Goal: Check status: Check status

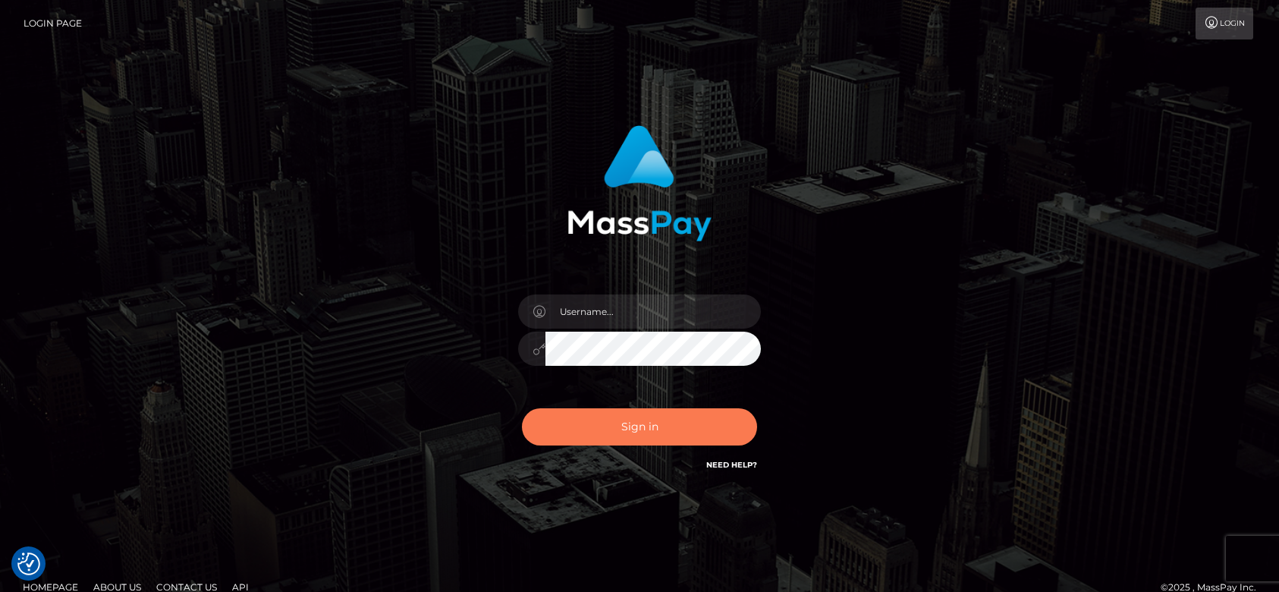
checkbox input "true"
type input "fr.es"
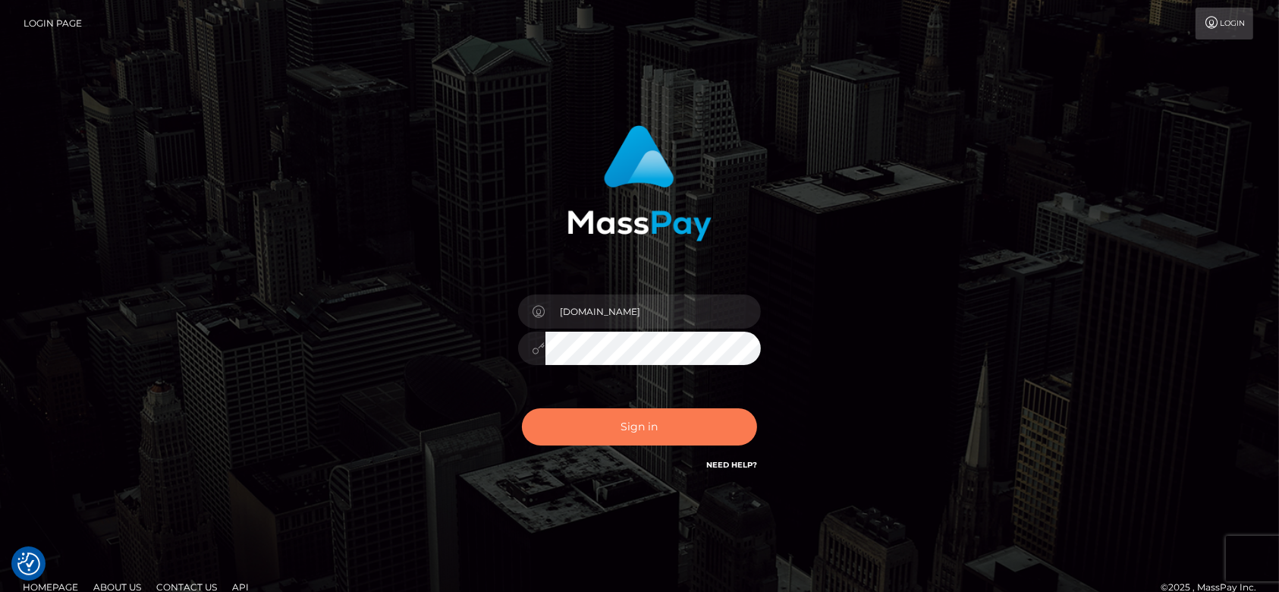
click at [615, 411] on button "Sign in" at bounding box center [639, 426] width 235 height 37
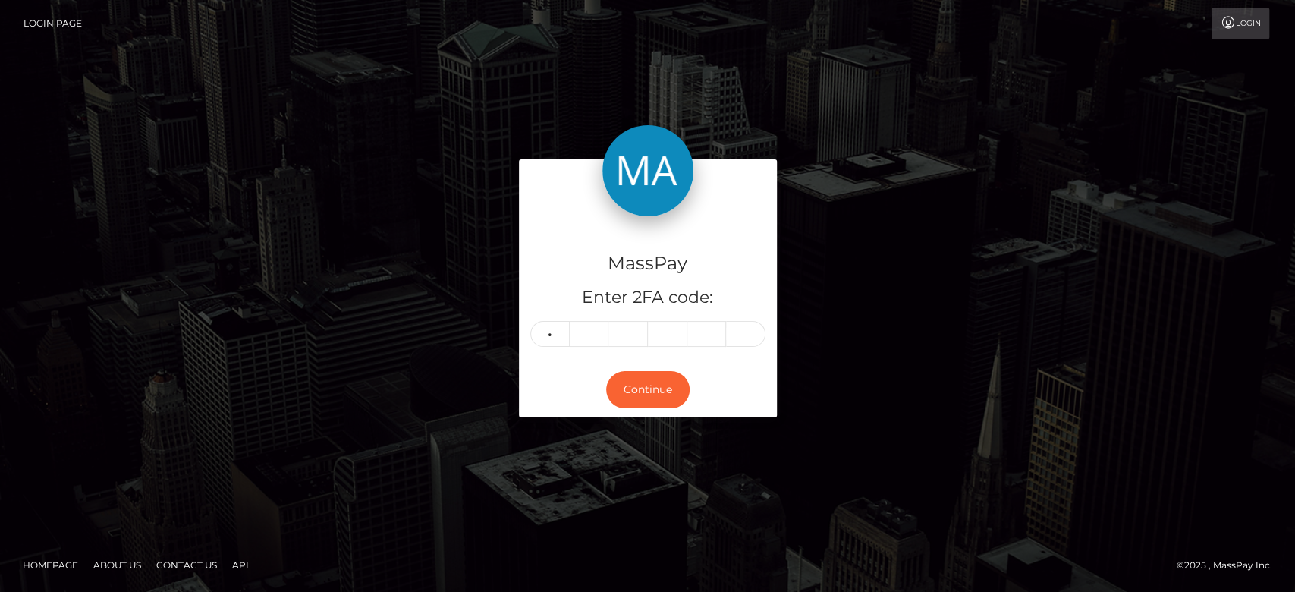
type input "3"
type input "2"
type input "9"
type input "7"
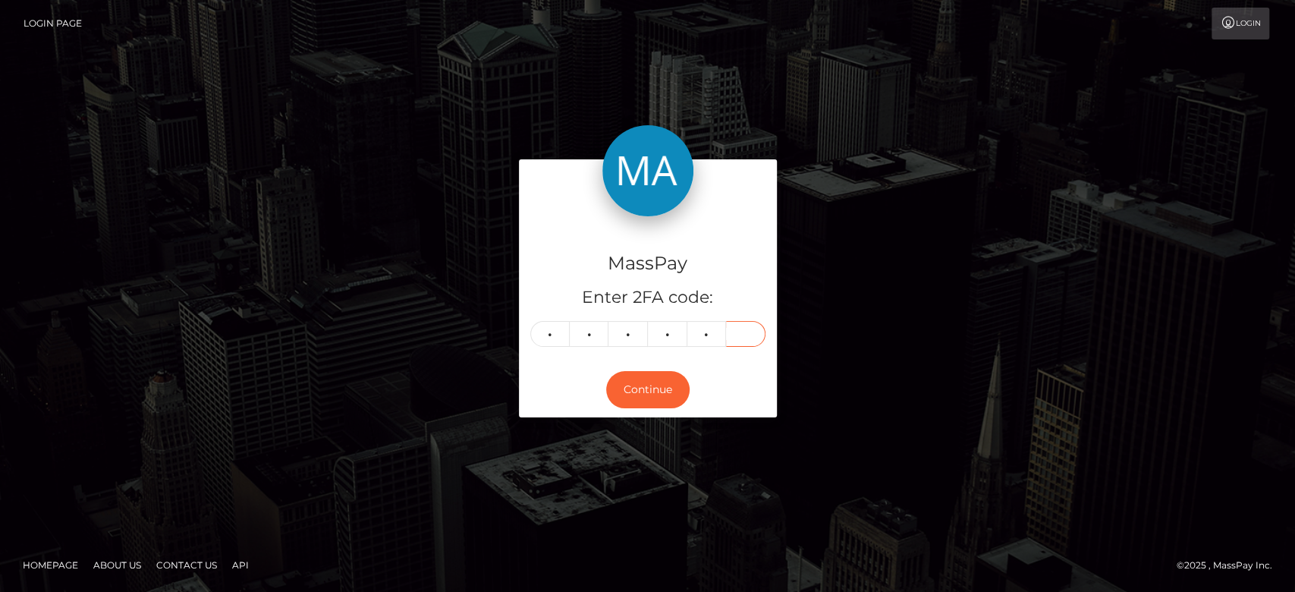
type input "6"
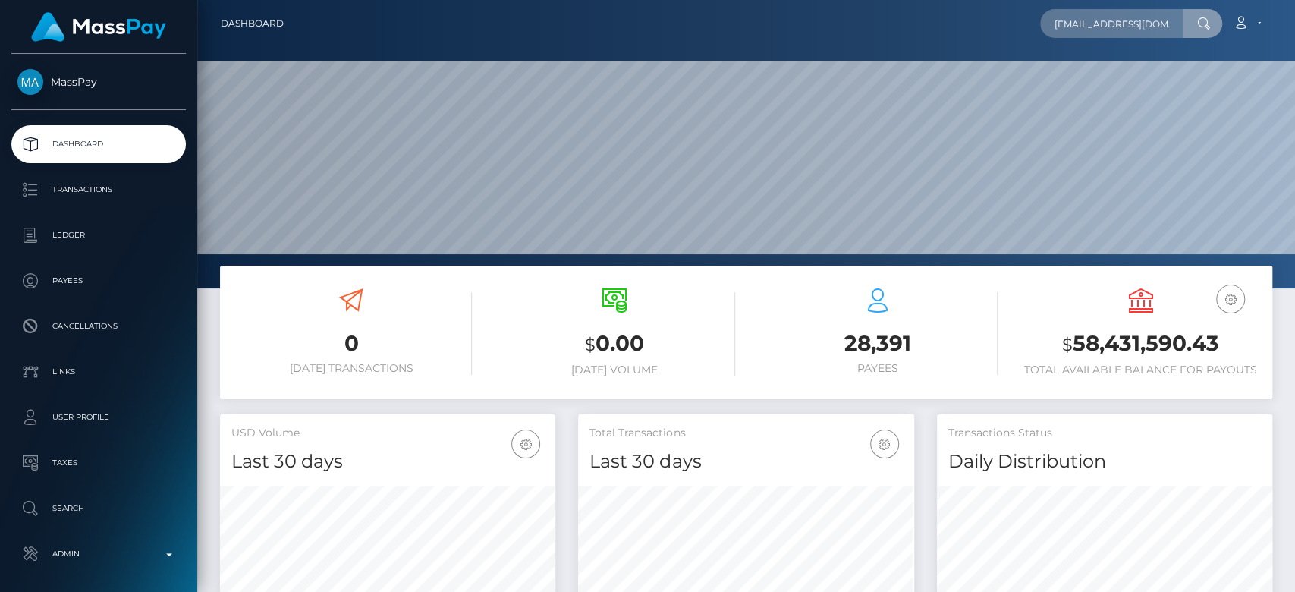
scroll to position [0, 14]
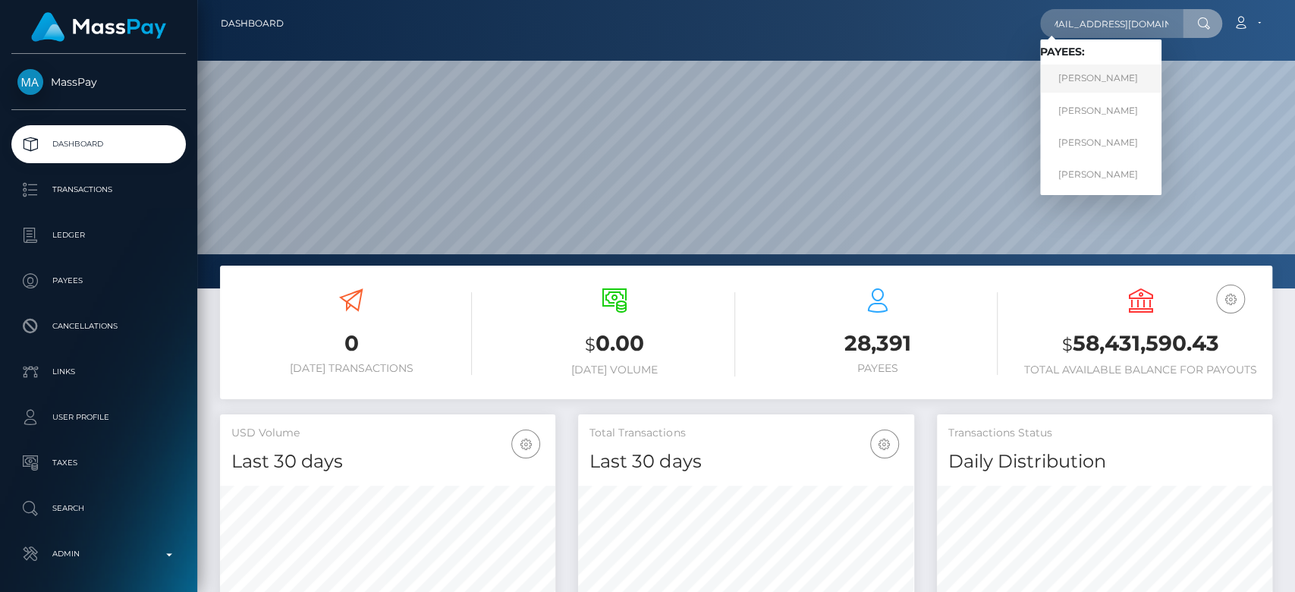
type input "dima1khokhlov@gmail.com"
click at [1108, 71] on link "Dmitrii Mikhailovich Khokhlov" at bounding box center [1100, 78] width 121 height 28
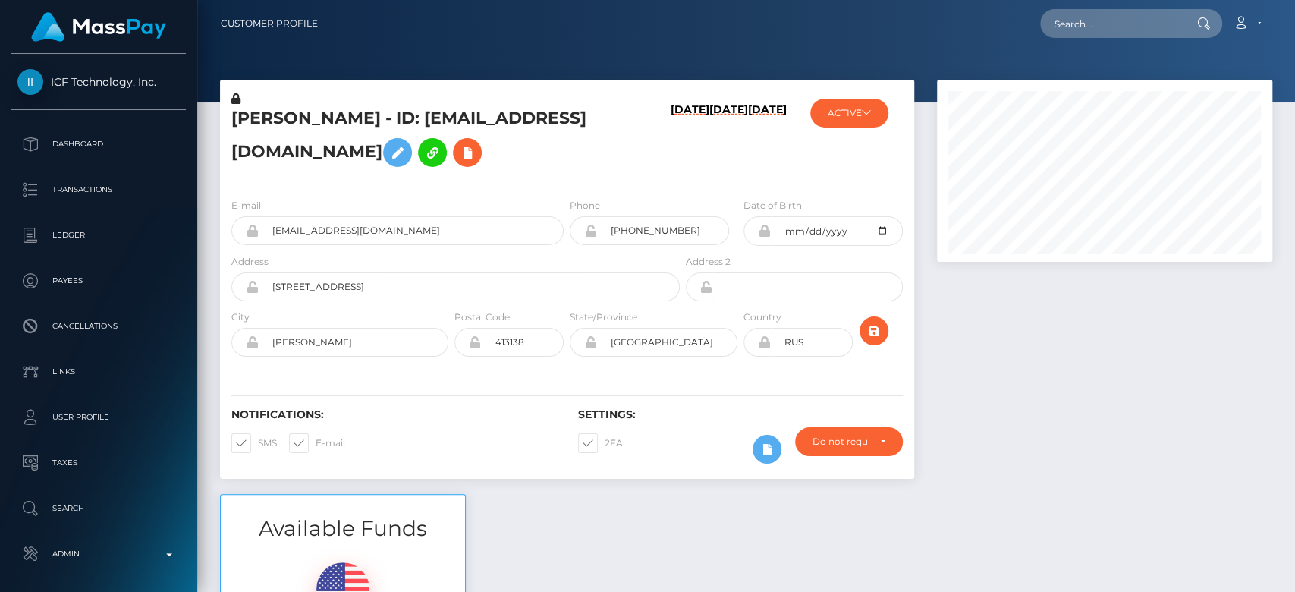
scroll to position [182, 335]
click at [1082, 33] on input "text" at bounding box center [1111, 23] width 143 height 29
paste input "1299668664"
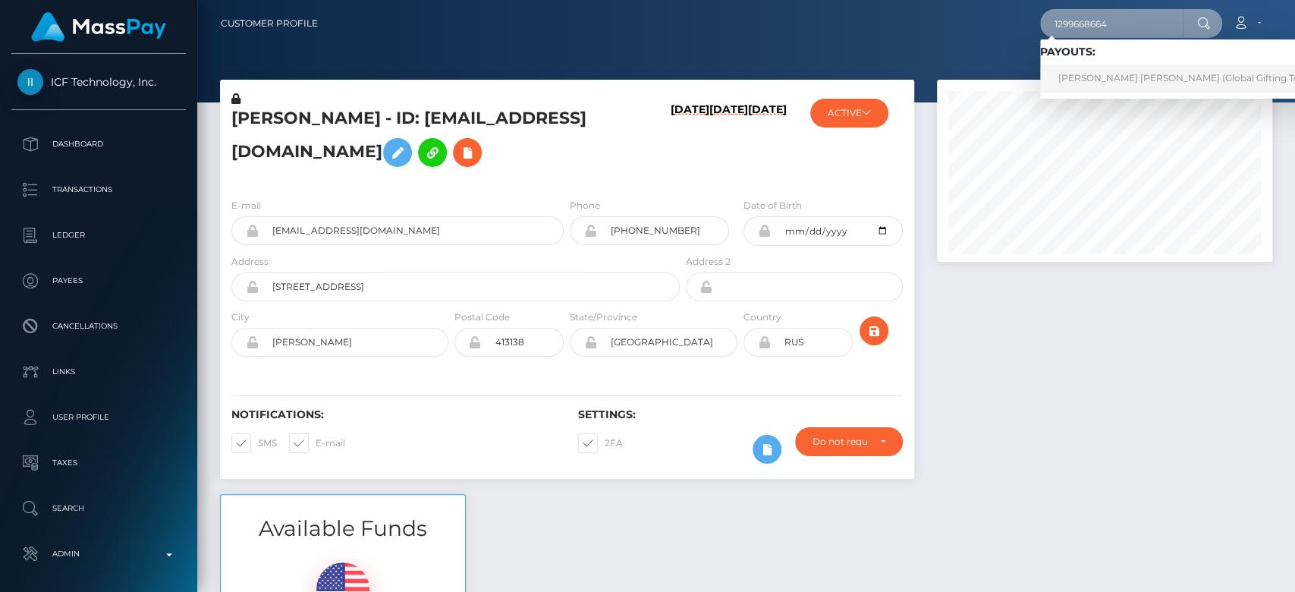
type input "1299668664"
click at [1112, 80] on link "JESSICA ELLIE V FIRMINGER (Global Gifting Technologies Inc - Throne)" at bounding box center [1234, 78] width 388 height 28
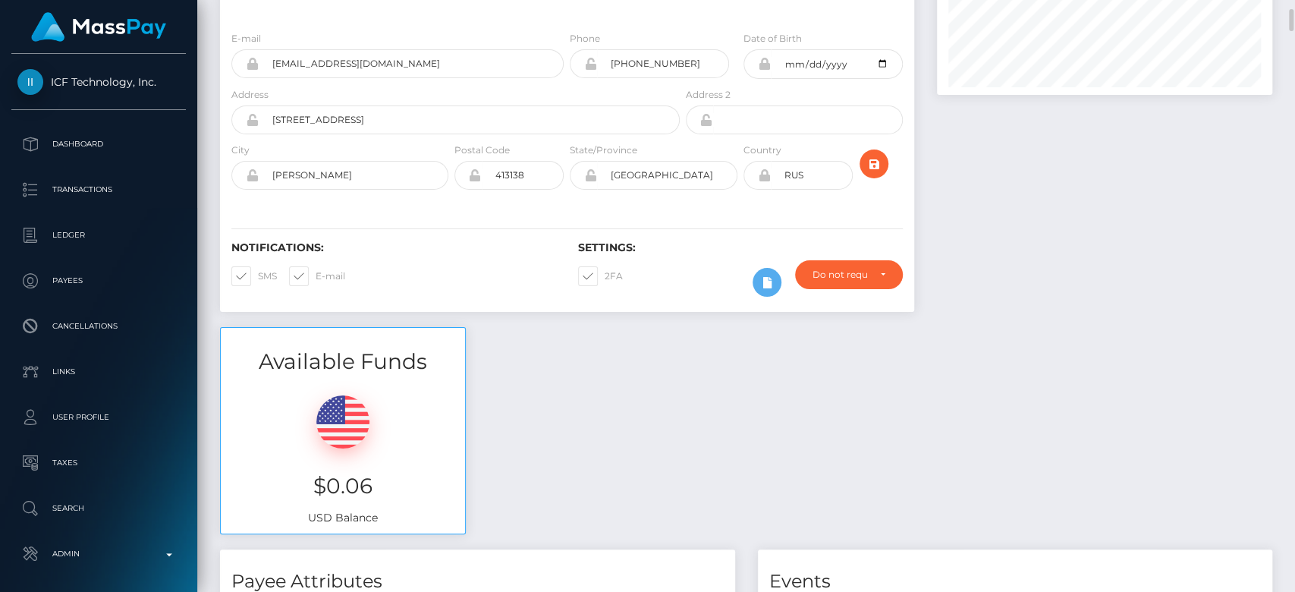
scroll to position [170, 0]
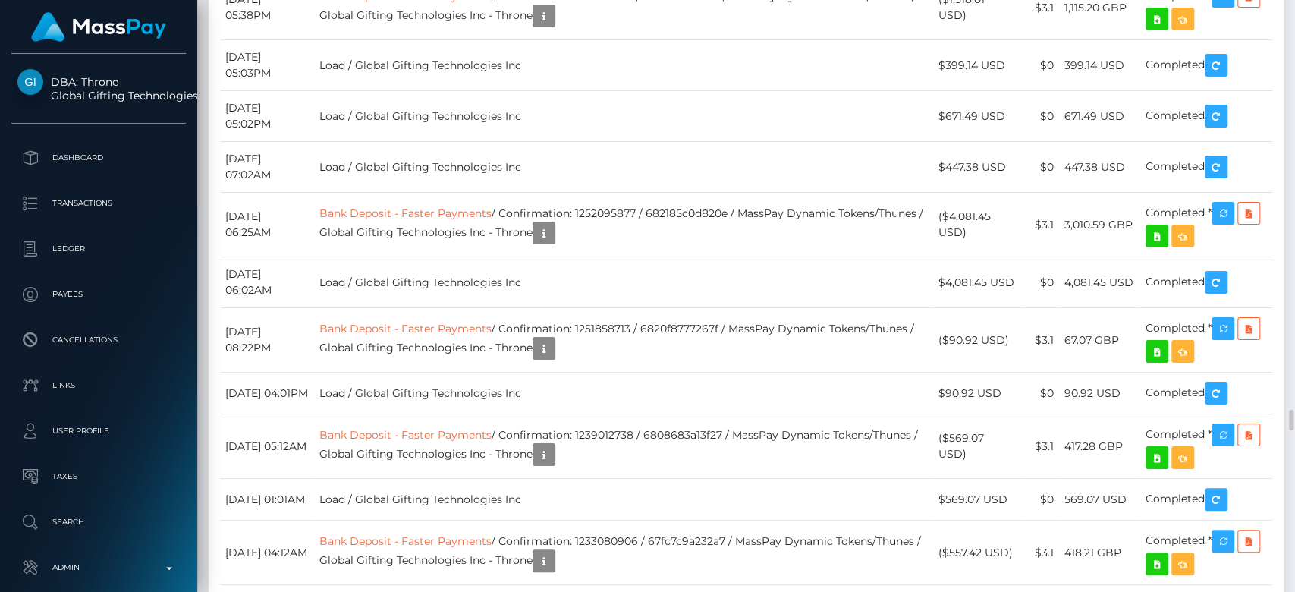
scroll to position [182, 335]
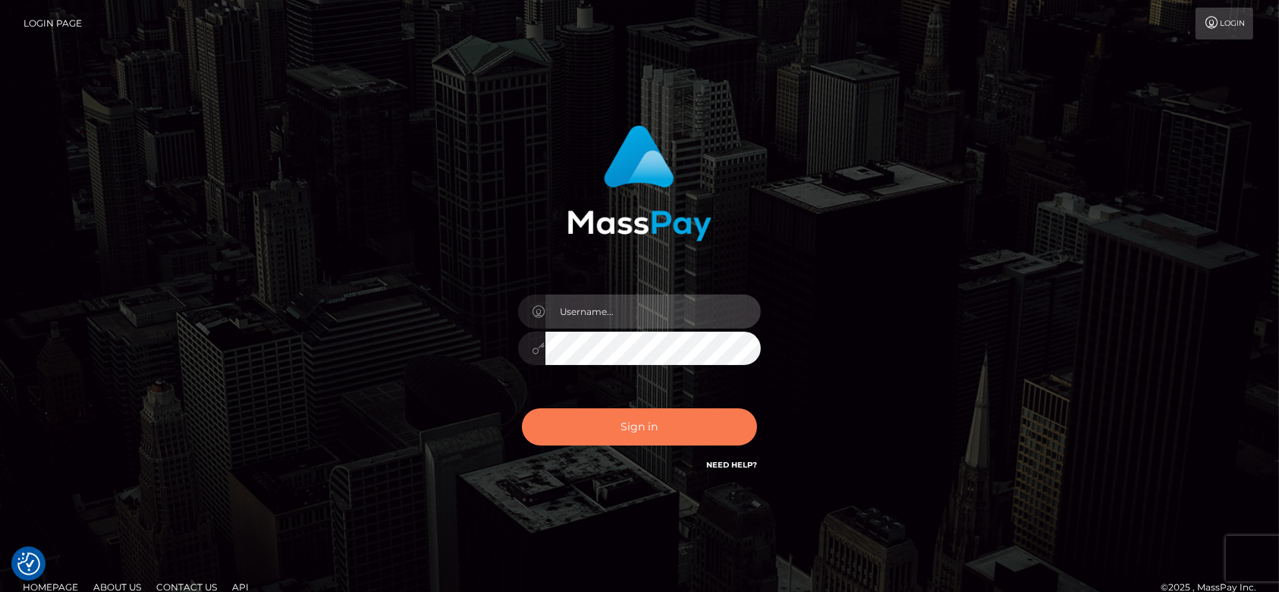
type input "fr.es"
click at [697, 424] on button "Sign in" at bounding box center [639, 426] width 235 height 37
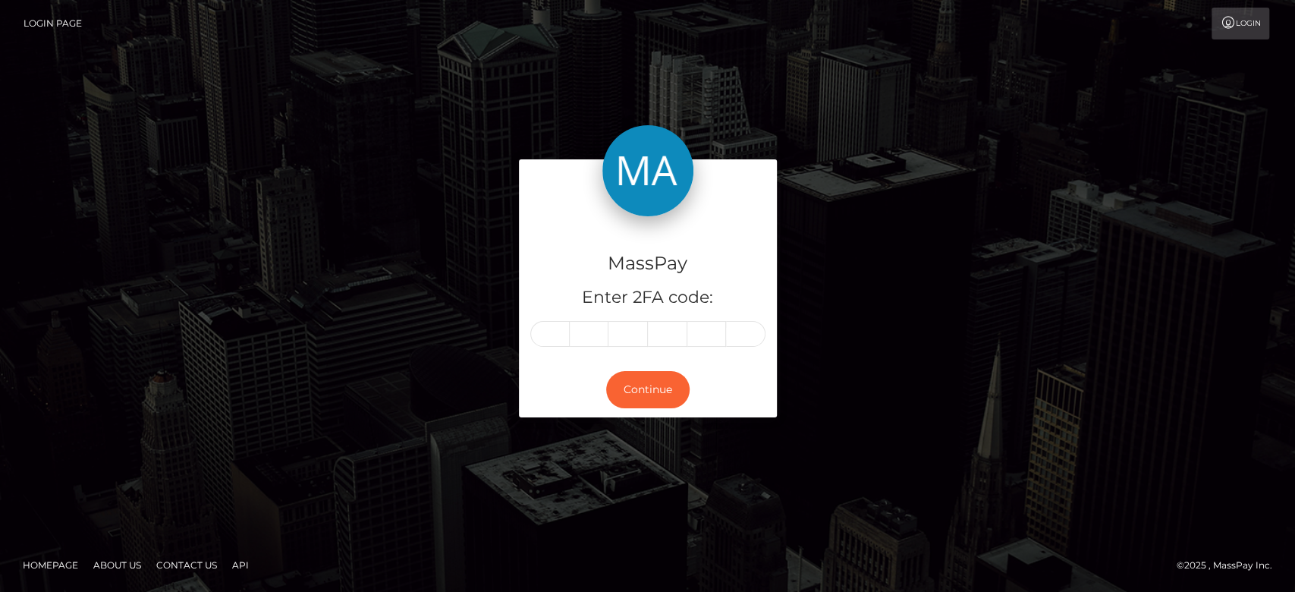
click at [557, 333] on input "text" at bounding box center [549, 334] width 39 height 26
type input "8"
type input "7"
type input "3"
type input "0"
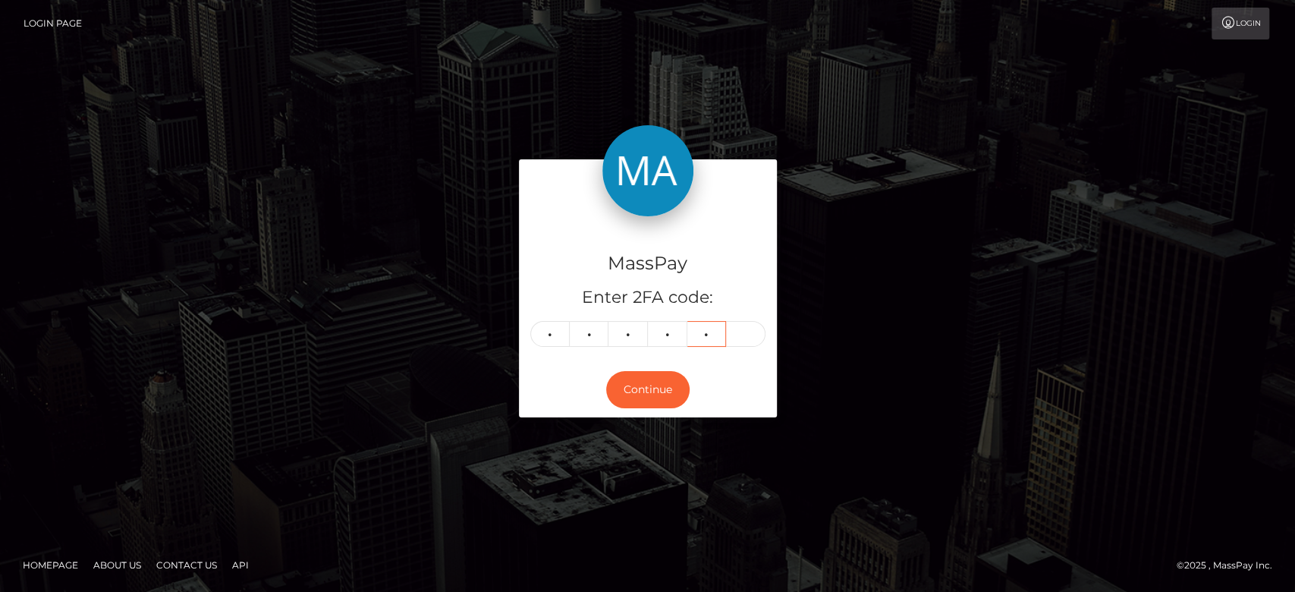
type input "9"
type input "0"
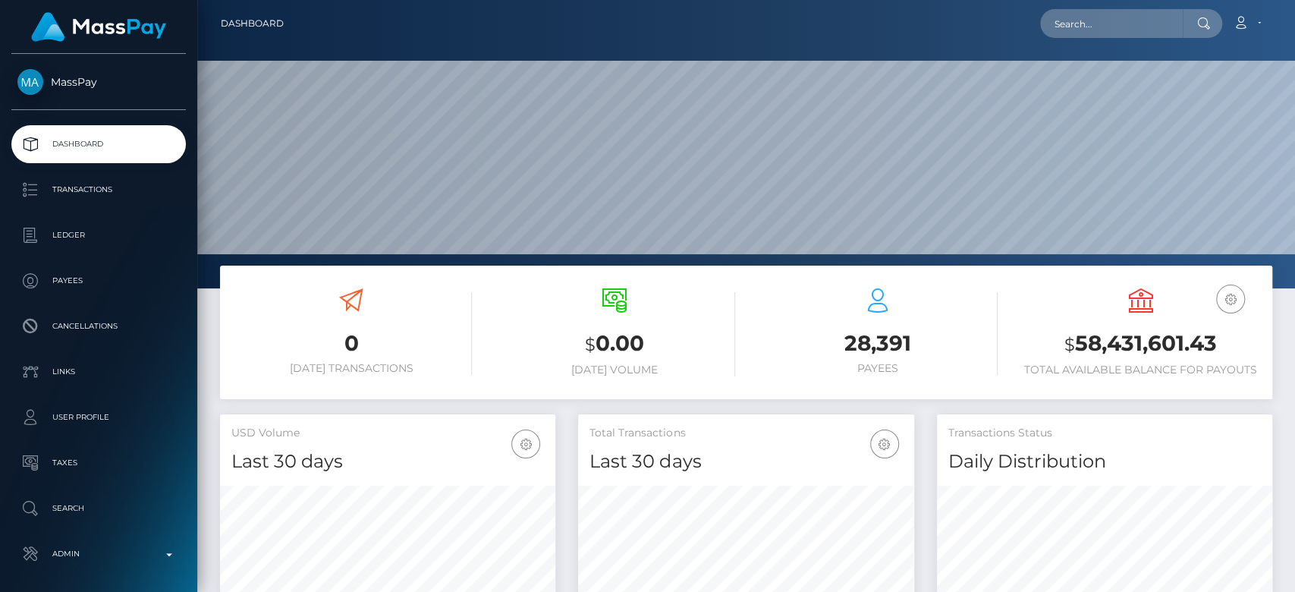
scroll to position [268, 335]
click at [1086, 15] on input "text" at bounding box center [1111, 23] width 143 height 29
paste input "[EMAIL_ADDRESS][DOMAIN_NAME]"
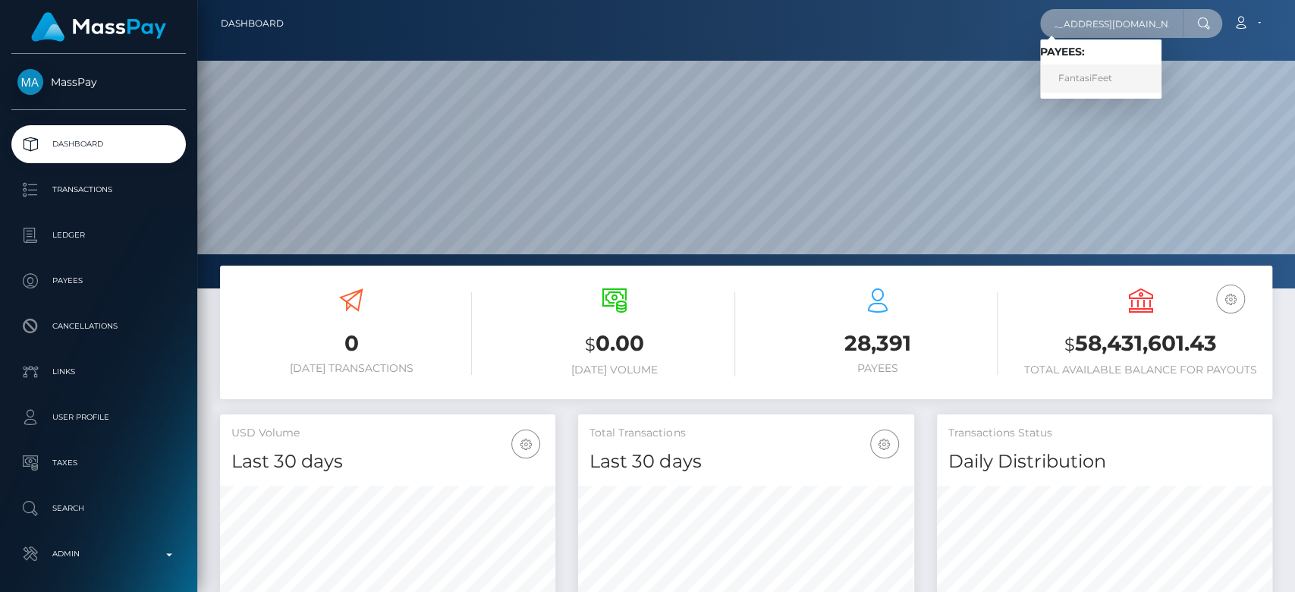
type input "[EMAIL_ADDRESS][DOMAIN_NAME]"
click at [1103, 70] on link "FantasiFeet" at bounding box center [1100, 78] width 121 height 28
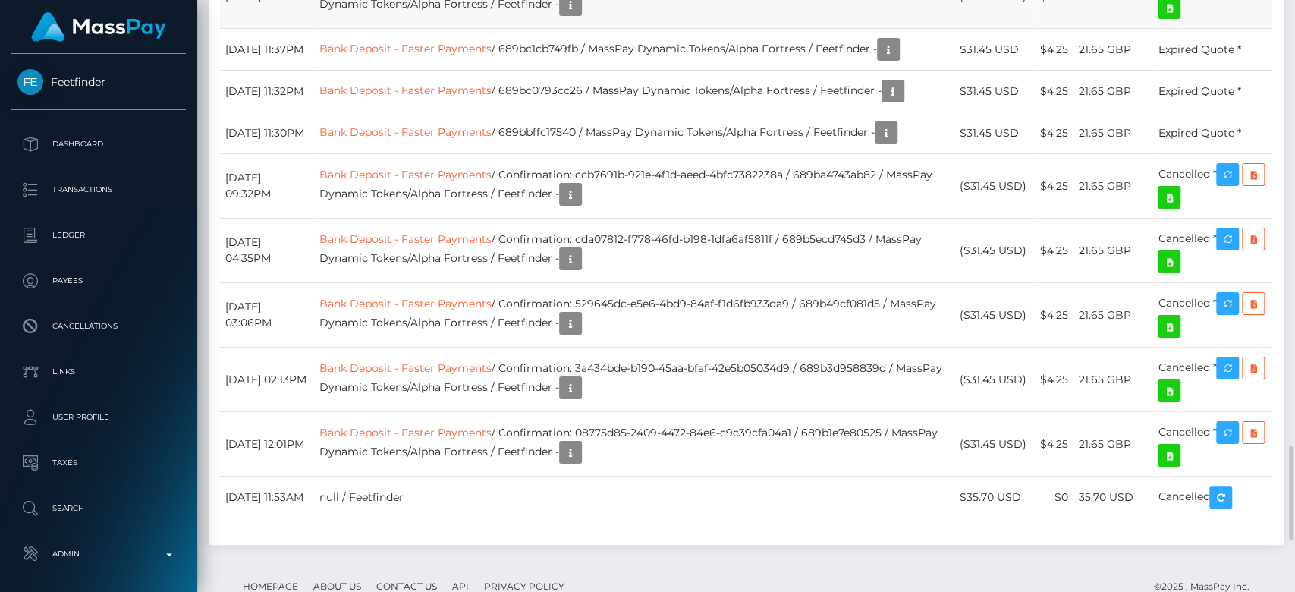
scroll to position [182, 335]
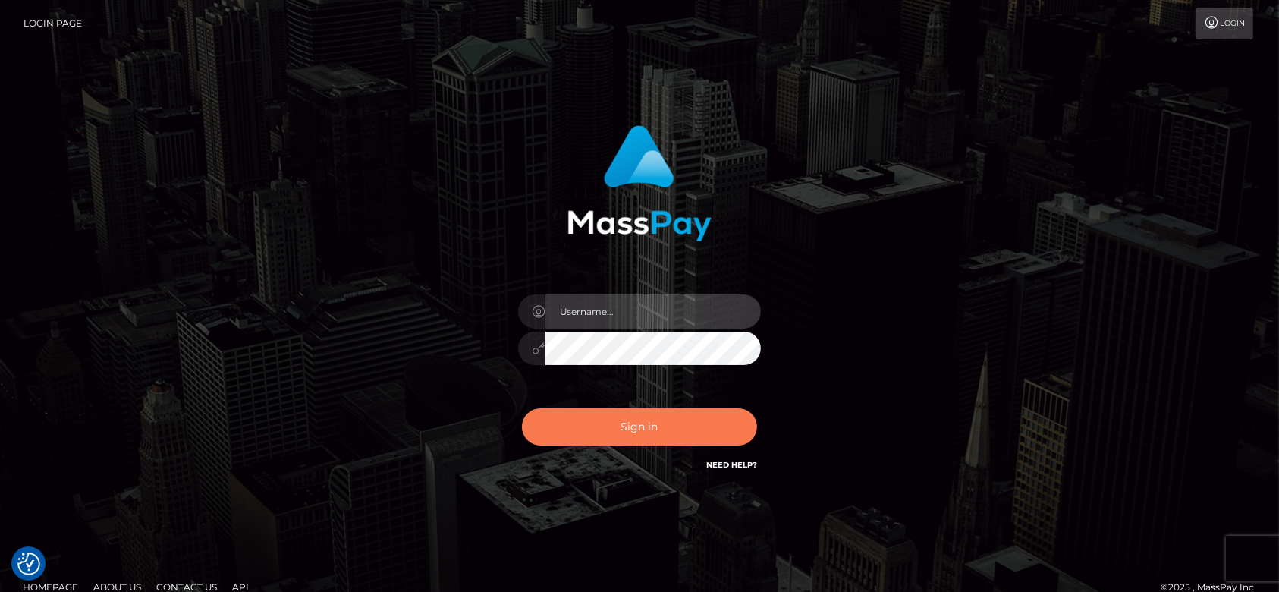
type input "fr.es"
click at [678, 424] on button "Sign in" at bounding box center [639, 426] width 235 height 37
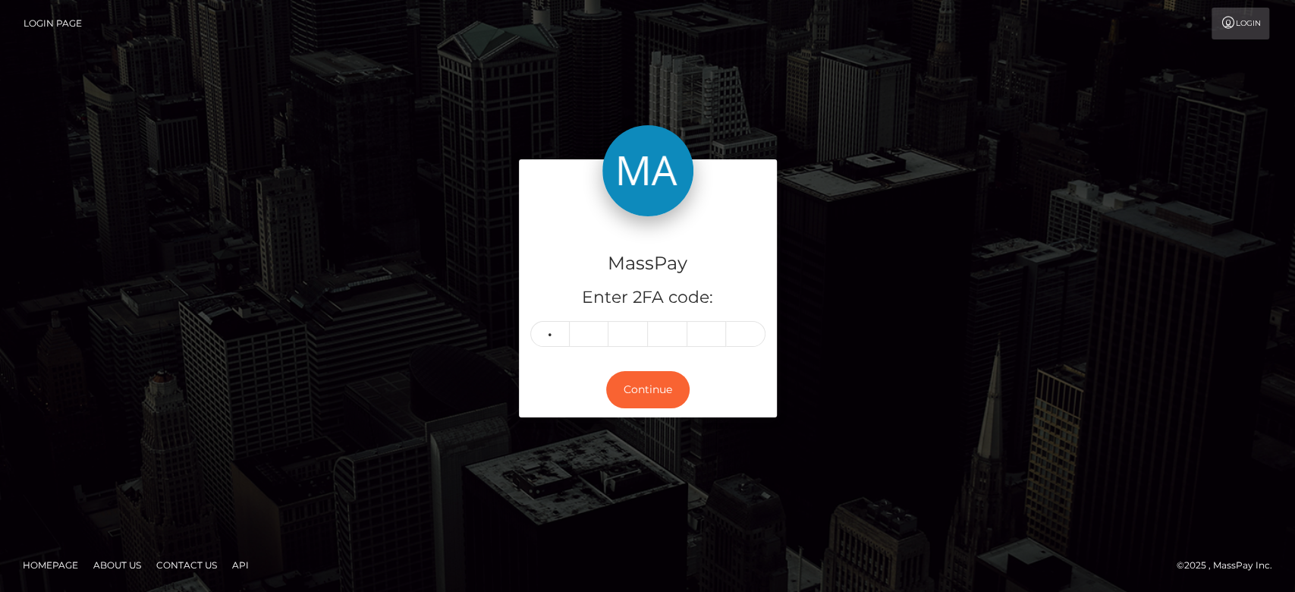
type input "1"
type input "7"
type input "4"
type input "1"
type input "7"
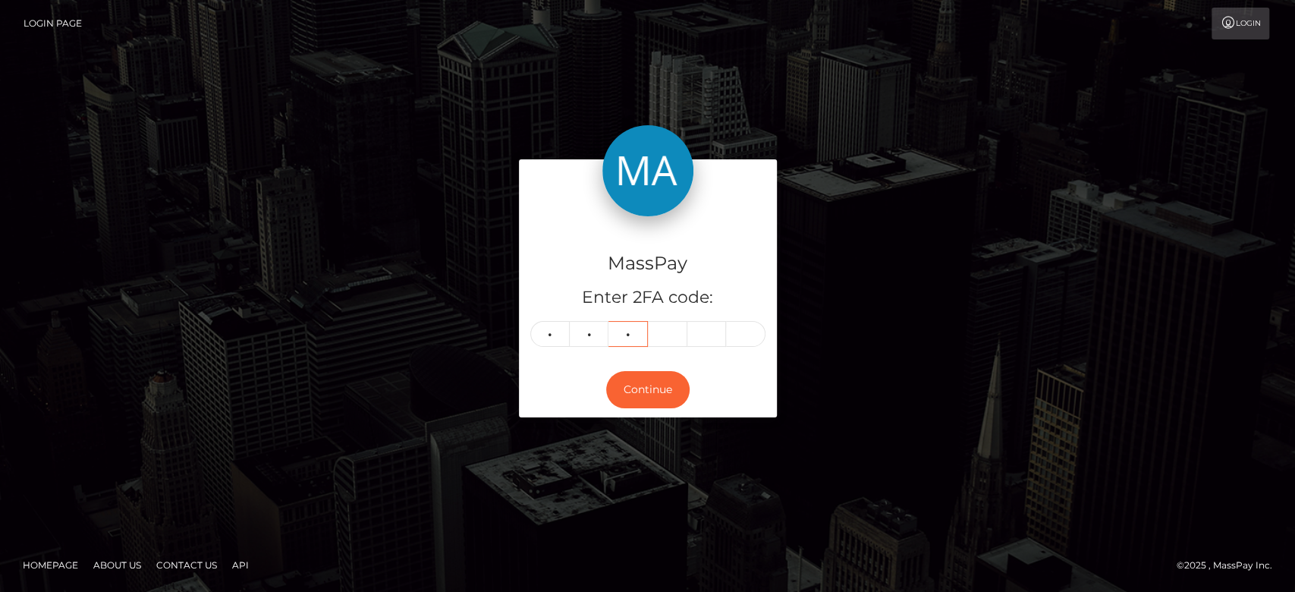
type input "6"
type input "9"
type input "4"
type input "6"
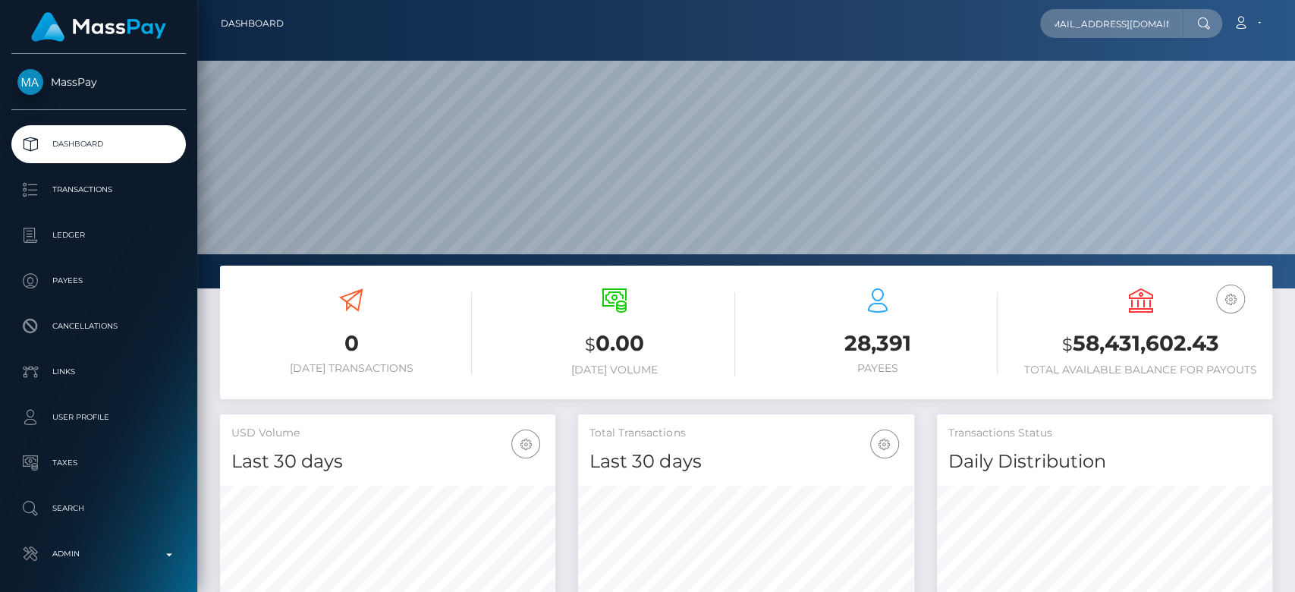
scroll to position [268, 335]
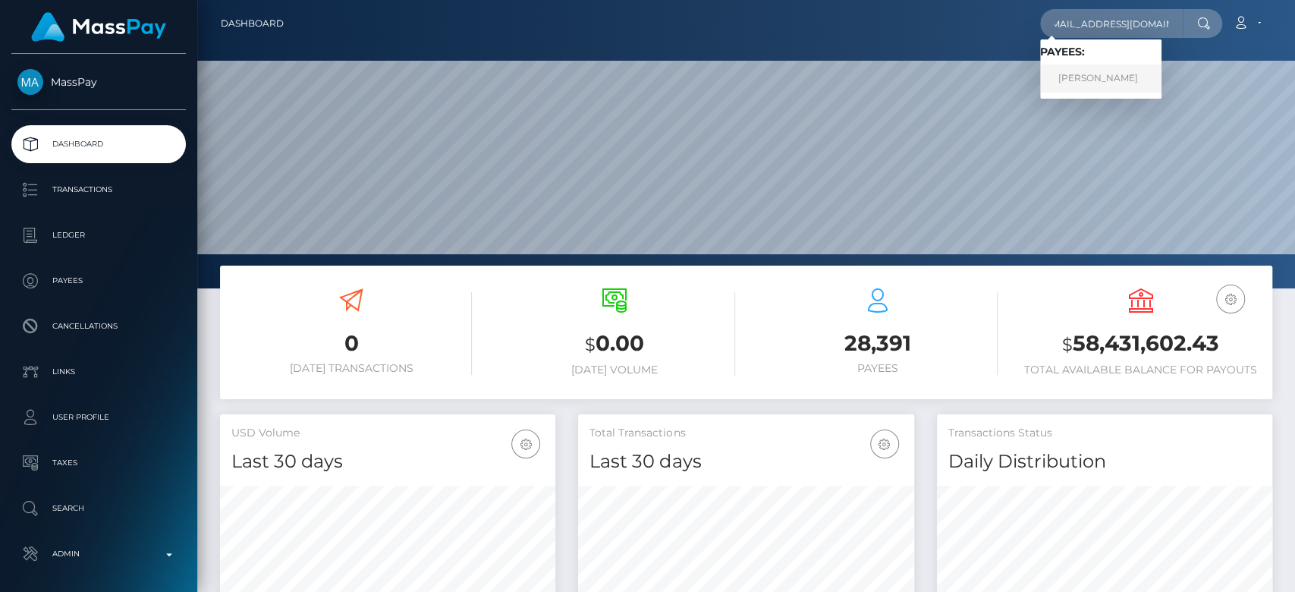
type input "lisper.kimani18@gmail.com"
click at [1107, 66] on link "Lisper kimani" at bounding box center [1100, 78] width 121 height 28
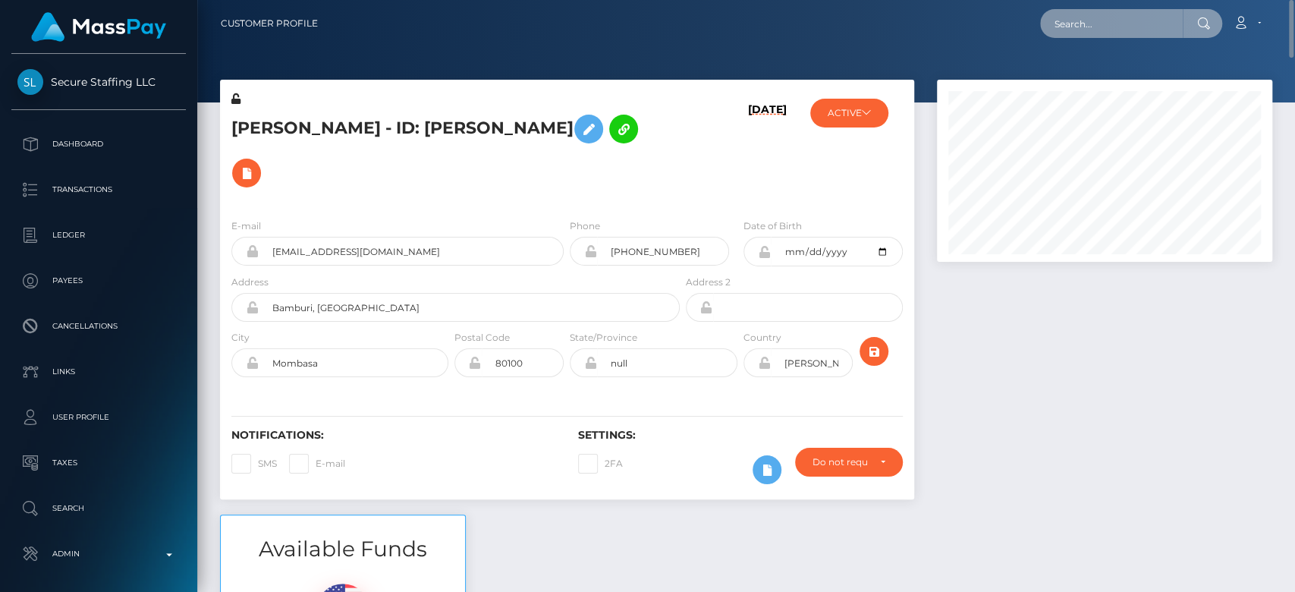
click at [1132, 27] on input "text" at bounding box center [1111, 23] width 143 height 29
paste input "dreamsweetbakes@gmail.com"
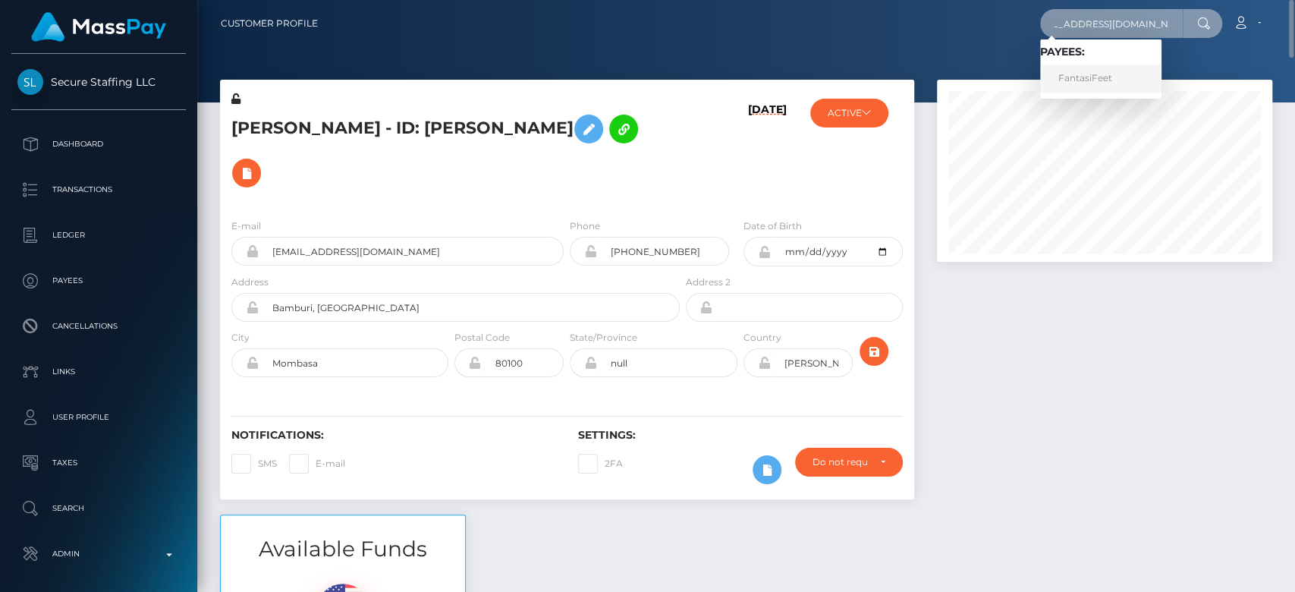
type input "dreamsweetbakes@gmail.com"
click at [1114, 68] on link "FantasiFeet" at bounding box center [1100, 78] width 121 height 28
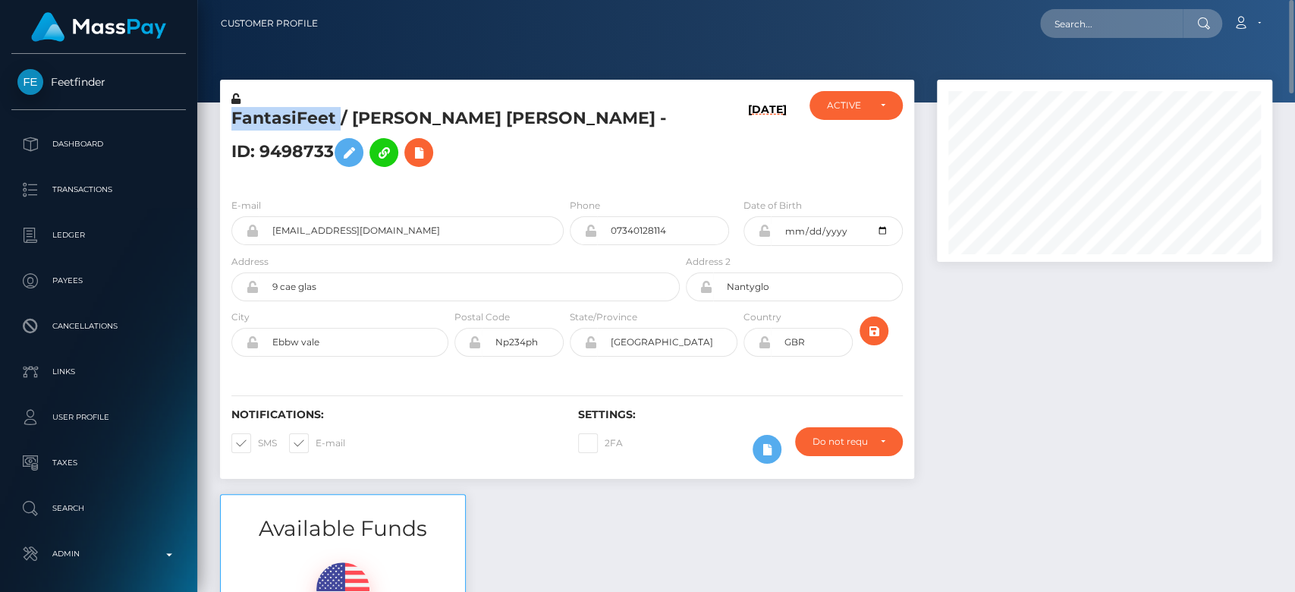
drag, startPoint x: 340, startPoint y: 112, endPoint x: 233, endPoint y: 118, distance: 107.1
click at [233, 118] on h5 "FantasiFeet / [PERSON_NAME] [PERSON_NAME] - ID: 9498733" at bounding box center [451, 141] width 440 height 68
copy h5 "FantasiFeet"
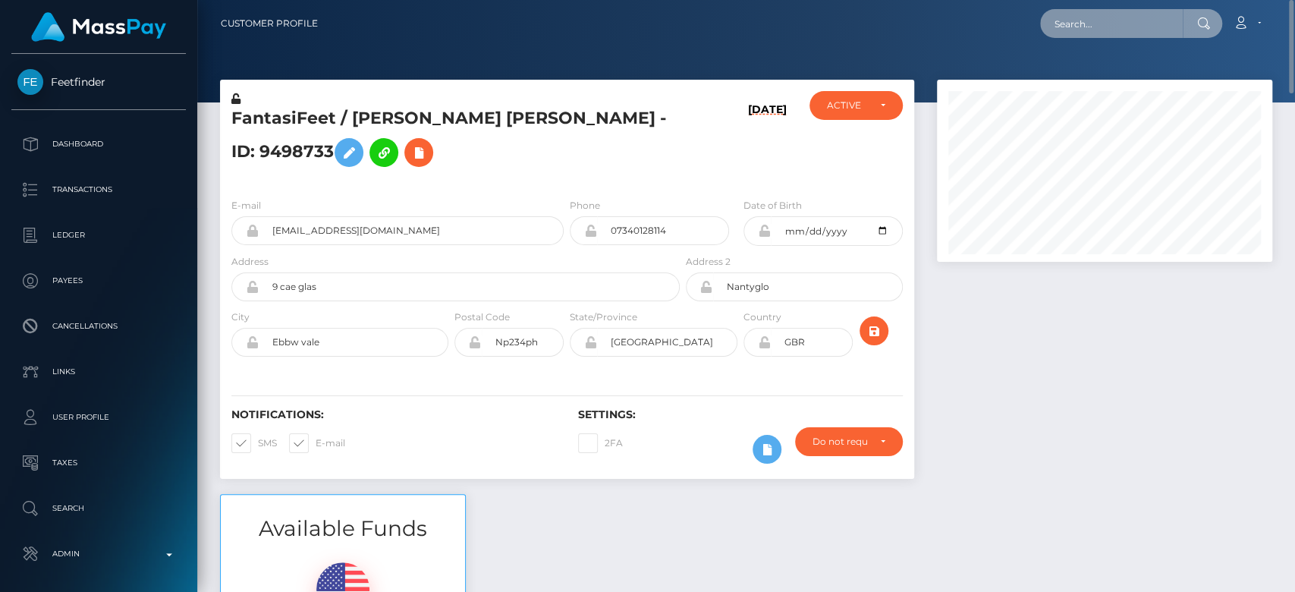
click at [1131, 23] on input "text" at bounding box center [1111, 23] width 143 height 29
paste input "[EMAIL_ADDRESS][DOMAIN_NAME]"
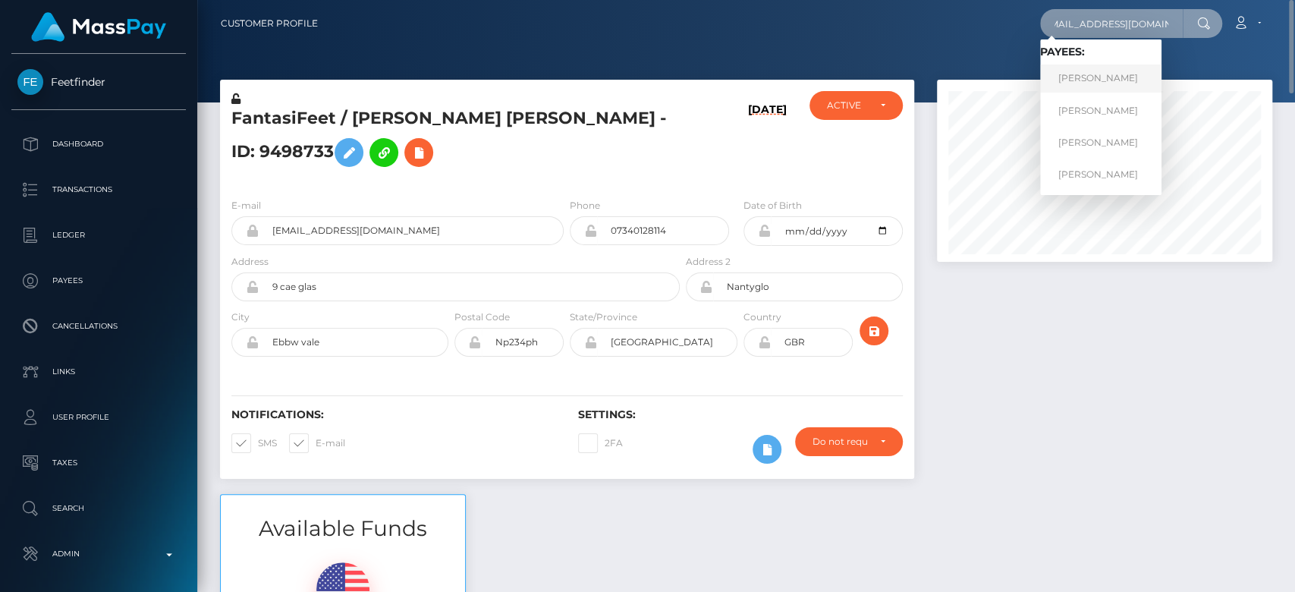
type input "[EMAIL_ADDRESS][DOMAIN_NAME]"
click at [1126, 86] on link "[PERSON_NAME]" at bounding box center [1100, 78] width 121 height 28
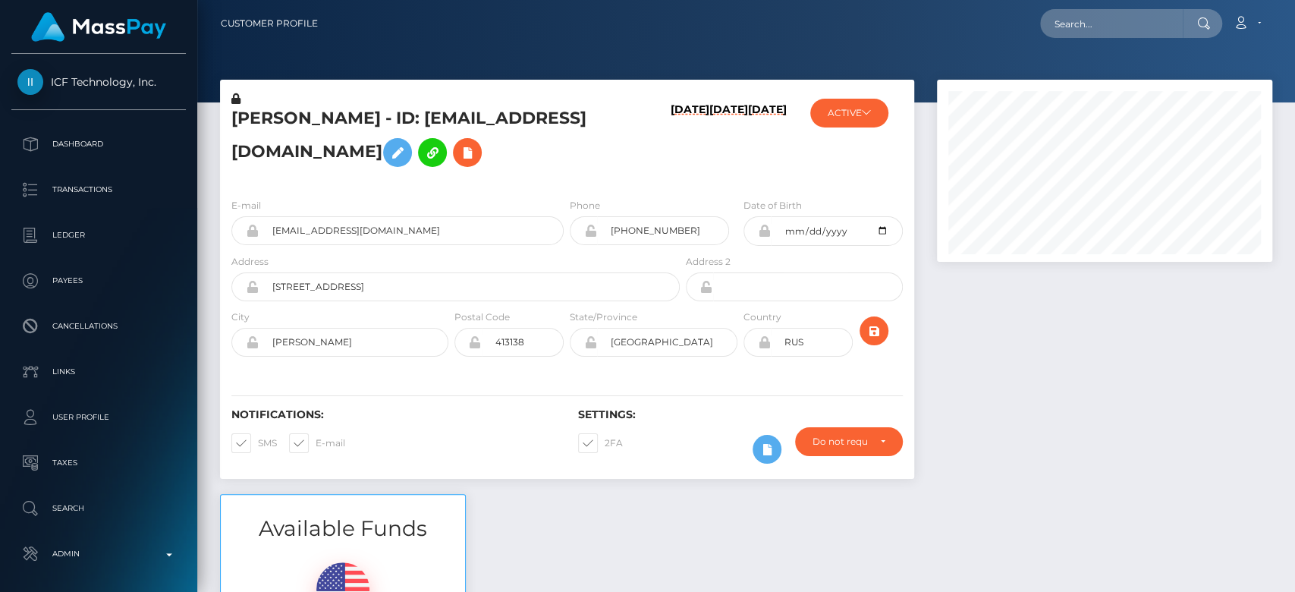
scroll to position [182, 335]
click at [1104, 30] on input "text" at bounding box center [1111, 23] width 143 height 29
paste input "[EMAIL_ADDRESS][DOMAIN_NAME]"
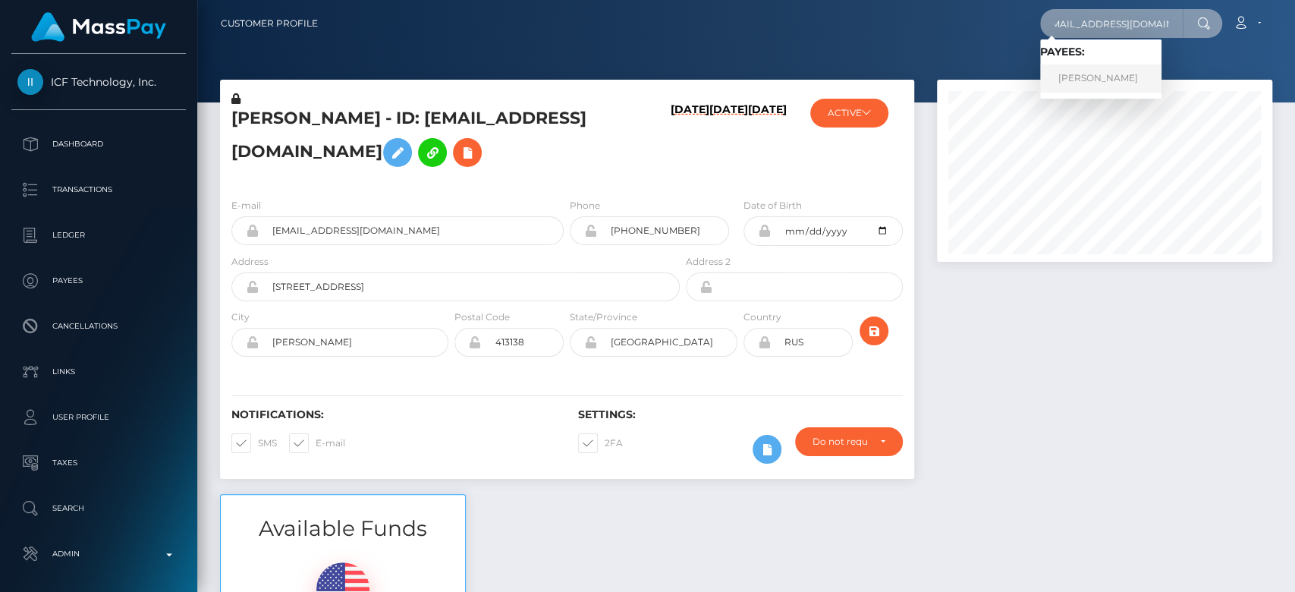
type input "[EMAIL_ADDRESS][DOMAIN_NAME]"
click at [1081, 73] on link "Lisper kimani" at bounding box center [1100, 78] width 121 height 28
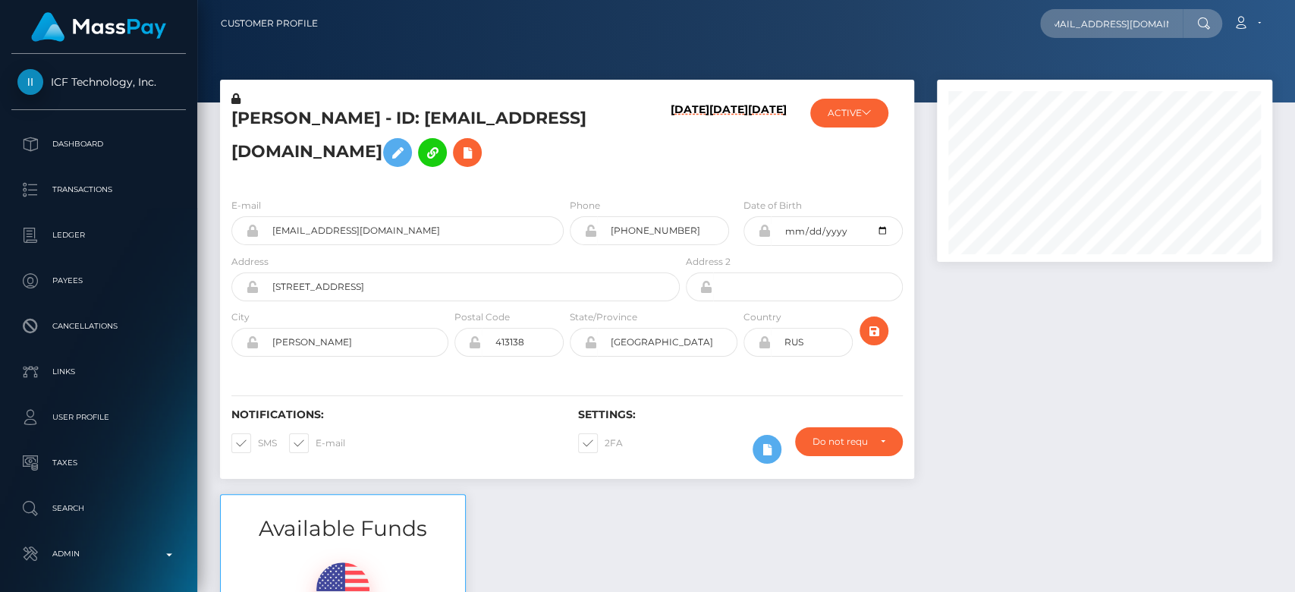
scroll to position [0, 0]
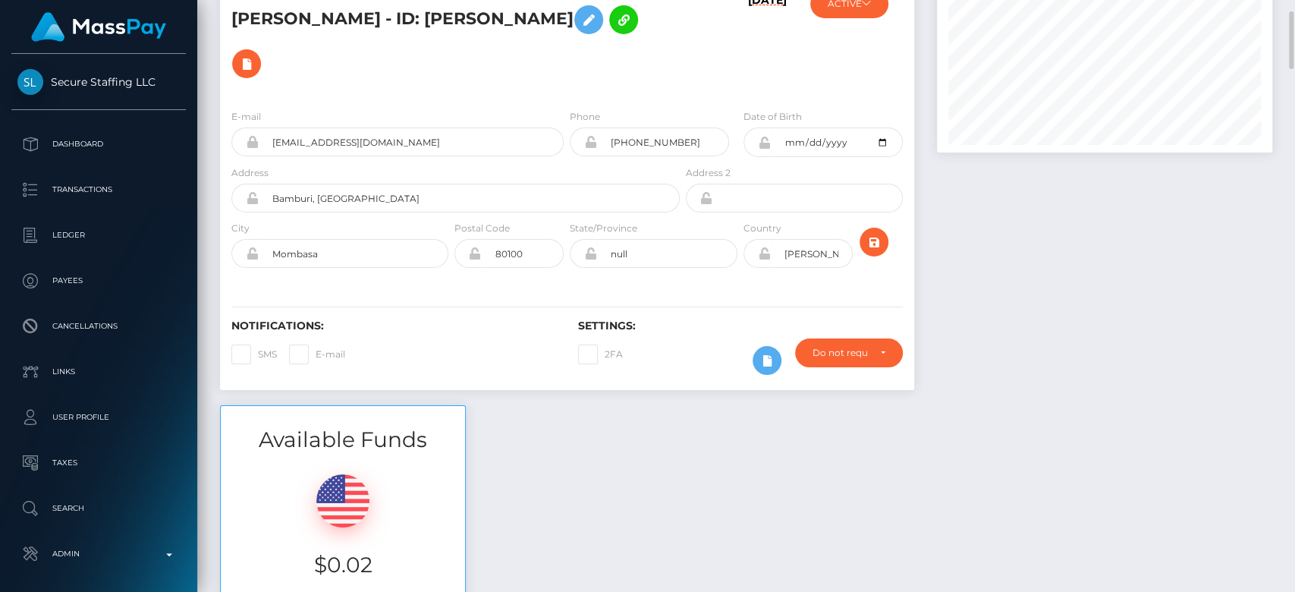
scroll to position [110, 0]
click at [316, 353] on span at bounding box center [316, 352] width 0 height 11
click at [316, 353] on input "E-mail" at bounding box center [321, 349] width 10 height 10
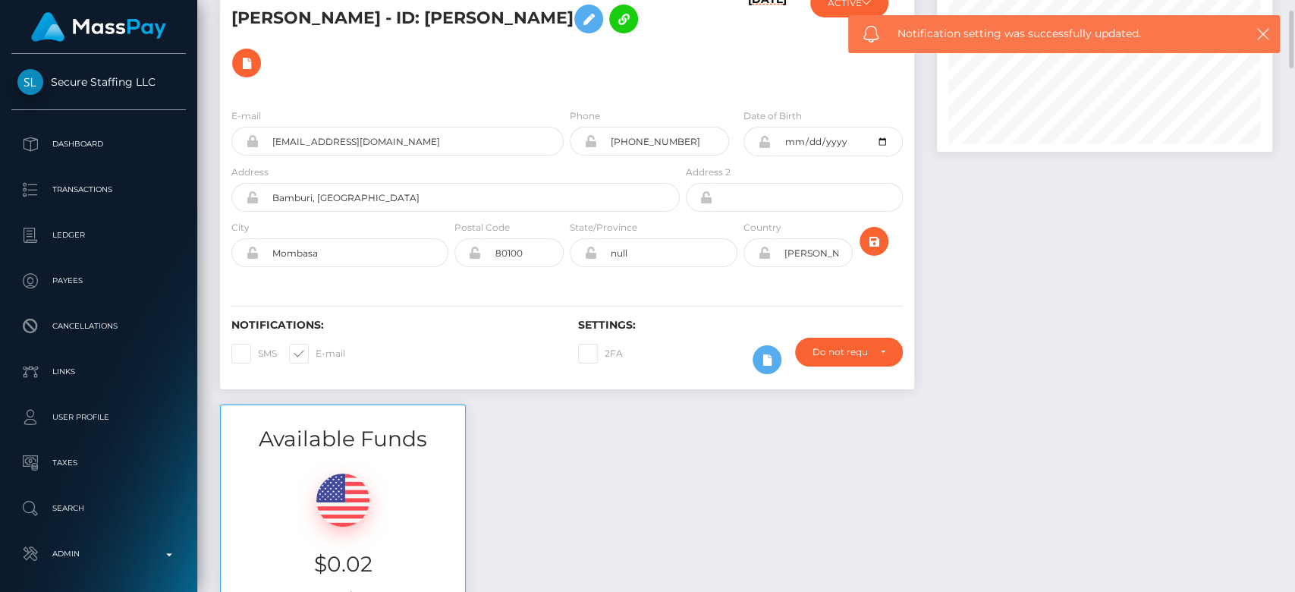
click at [316, 353] on span at bounding box center [316, 352] width 0 height 11
click at [316, 353] on input "E-mail" at bounding box center [321, 349] width 10 height 10
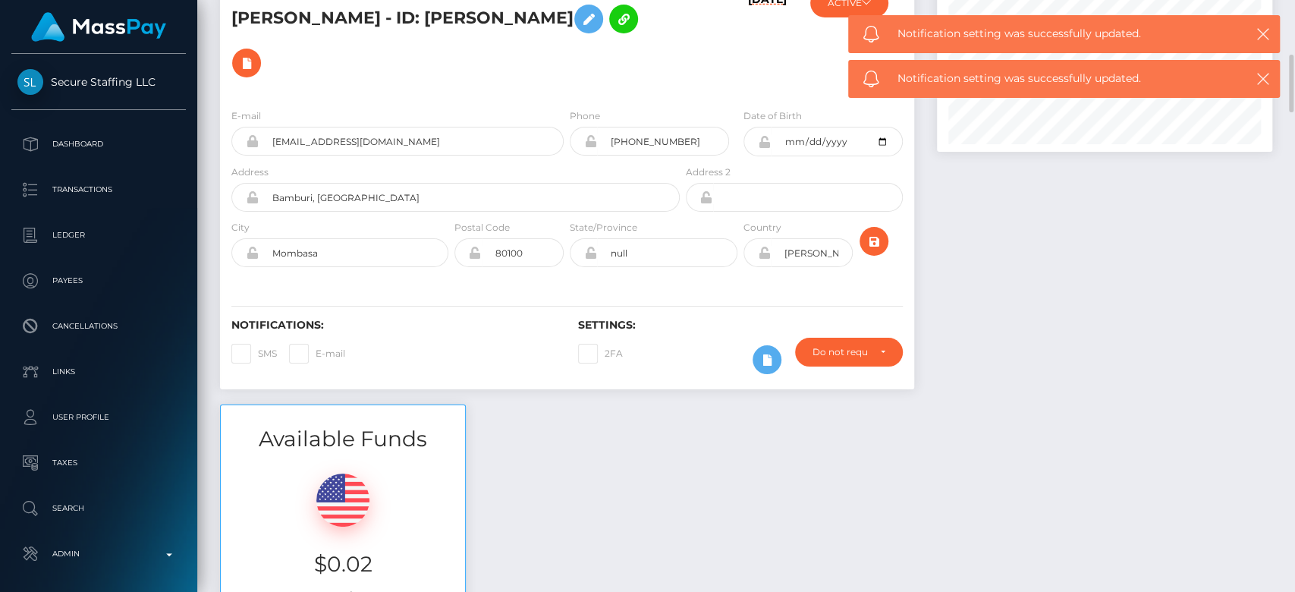
scroll to position [150, 0]
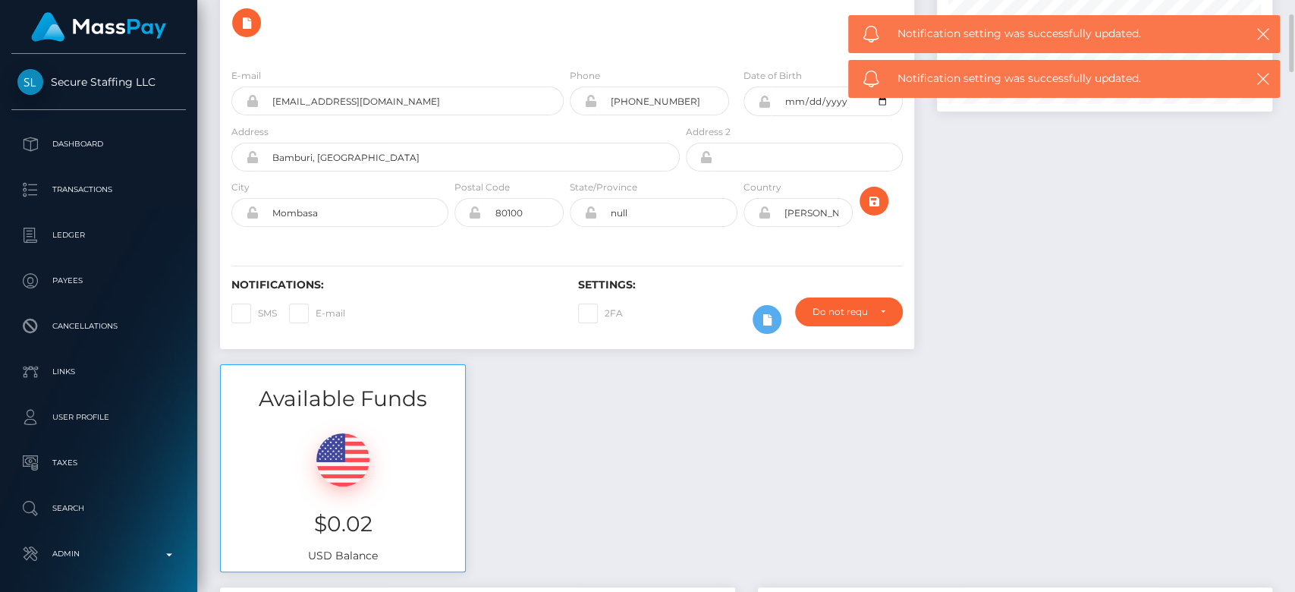
click at [316, 315] on span at bounding box center [316, 312] width 0 height 11
click at [316, 313] on input "E-mail" at bounding box center [321, 308] width 10 height 10
checkbox input "true"
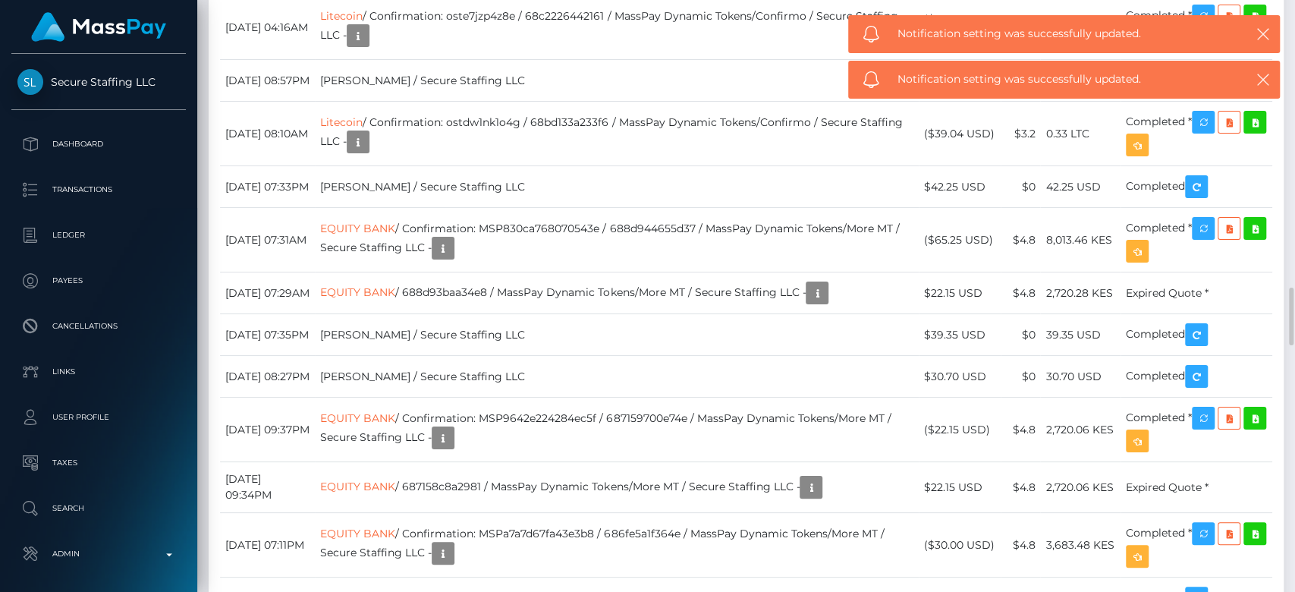
scroll to position [2934, 0]
click at [524, 167] on td "Litecoin / Confirmation: ostdw1nk1o4g / 68bd133a233f6 / MassPay Dynamic Tokens/…" at bounding box center [616, 134] width 603 height 64
copy td "ostdw1nk1o4g"
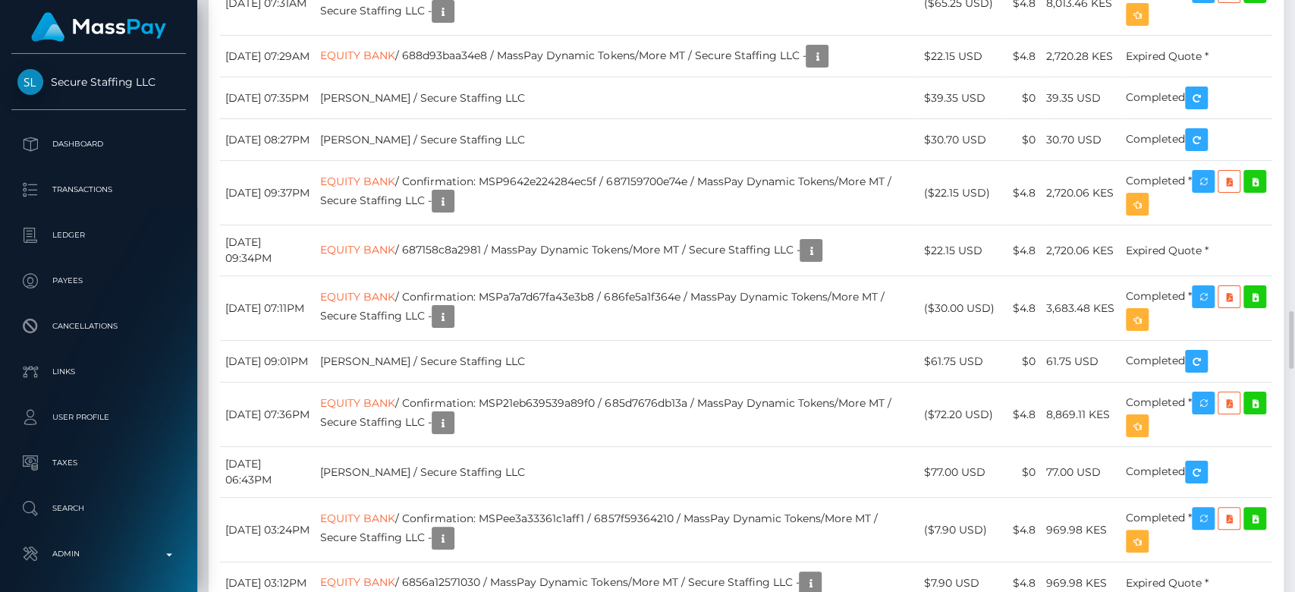
scroll to position [182, 335]
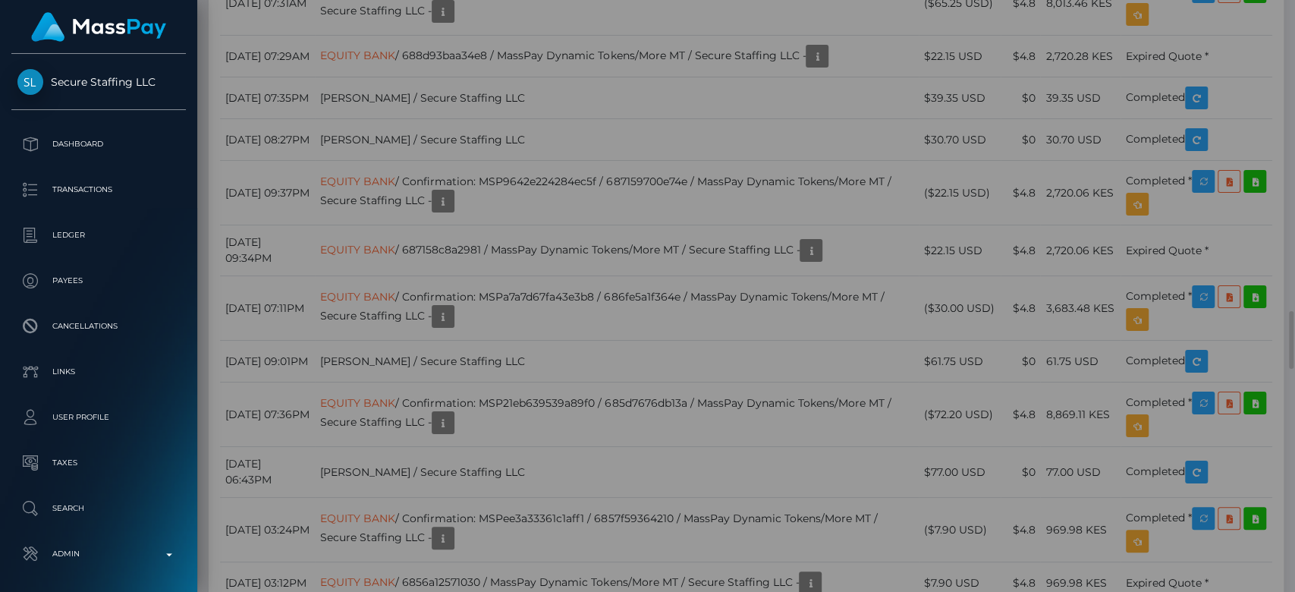
scroll to position [0, 0]
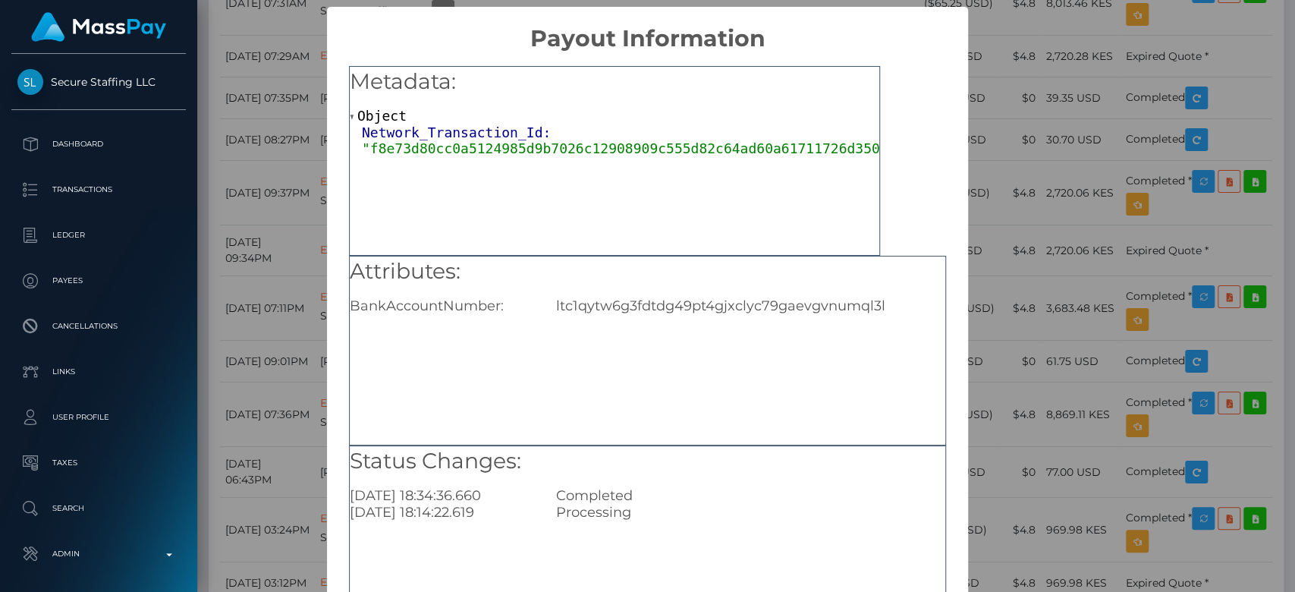
click at [491, 148] on span ""f8e73d80cc0a5124985d9b7026c12908909c555d82c64ad60a61711726d3505b"" at bounding box center [633, 148] width 542 height 16
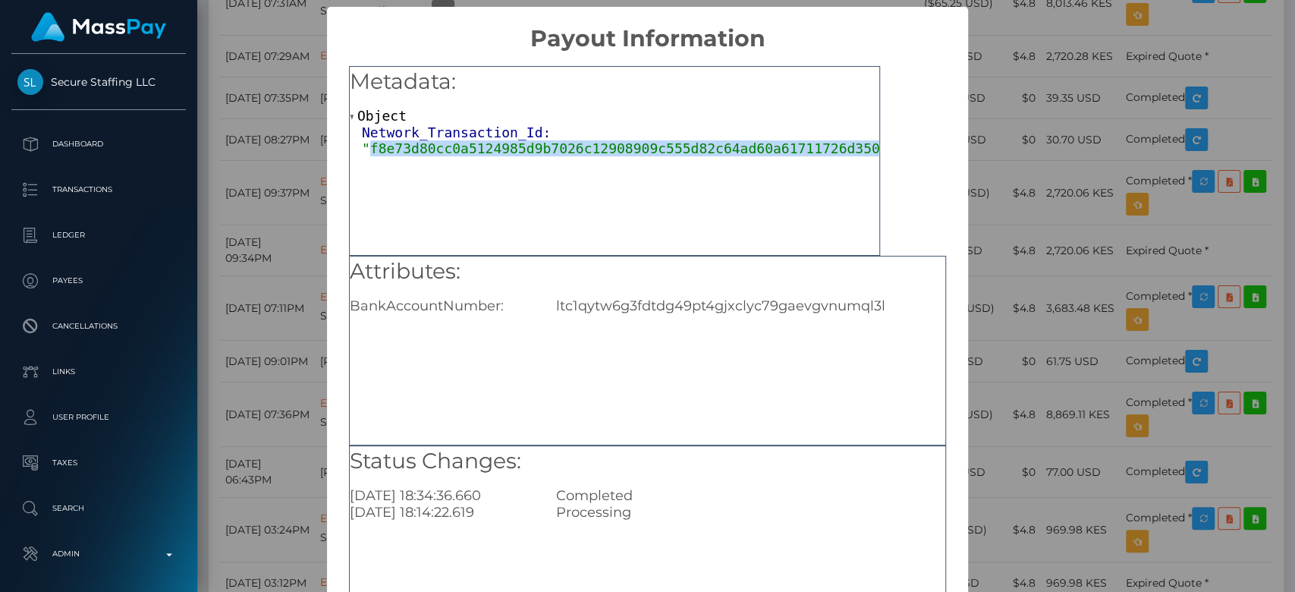
click at [491, 148] on span ""f8e73d80cc0a5124985d9b7026c12908909c555d82c64ad60a61711726d3505b"" at bounding box center [633, 148] width 542 height 16
copy span "f8e73d80cc0a5124985d9b7026c12908909c555d82c64ad60a61711726d3505b"
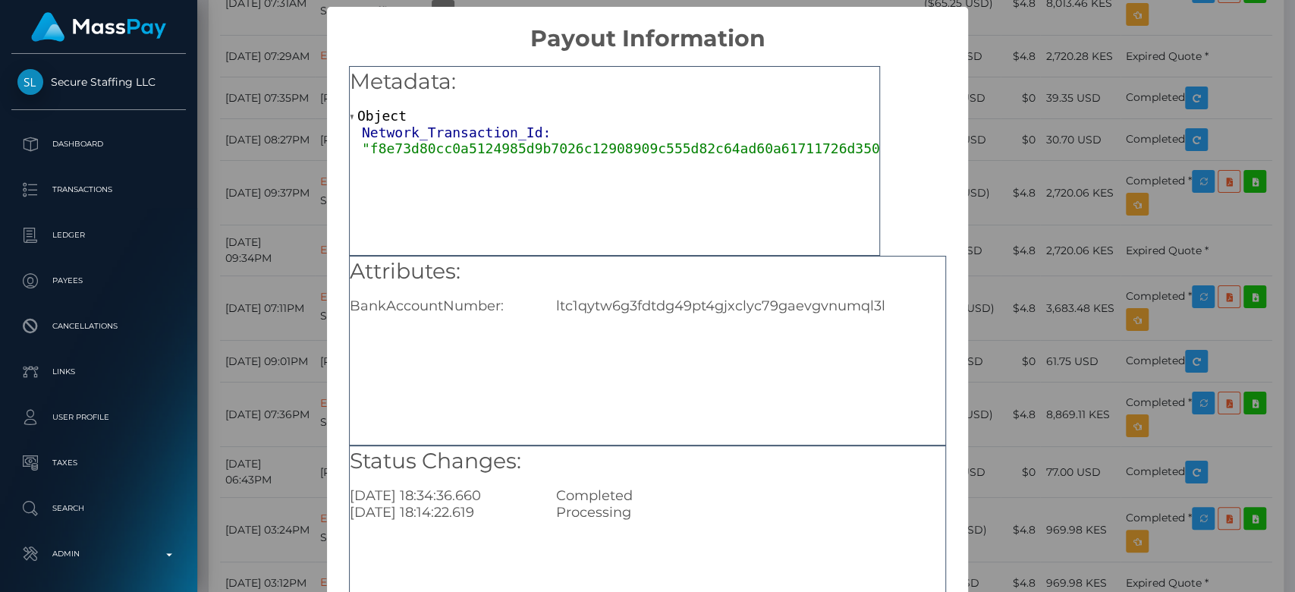
click at [1044, 168] on div "× Payout Information Metadata: Object Network_Transaction_Id: "f8e73d80cc0a5124…" at bounding box center [647, 296] width 1295 height 592
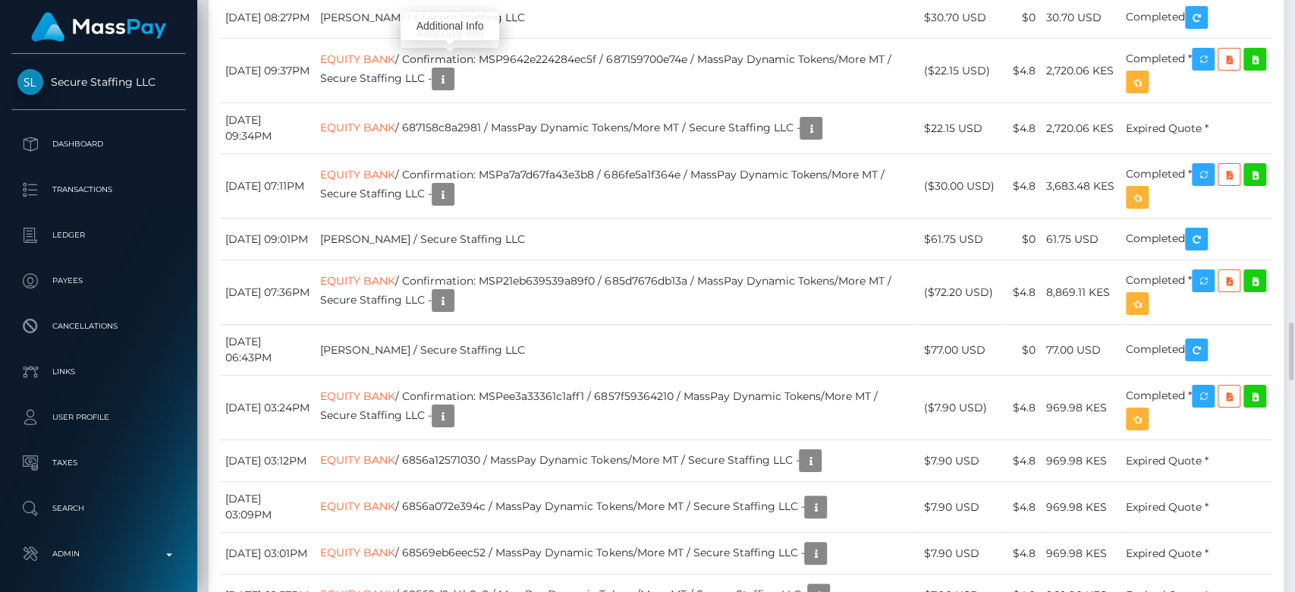
scroll to position [182, 335]
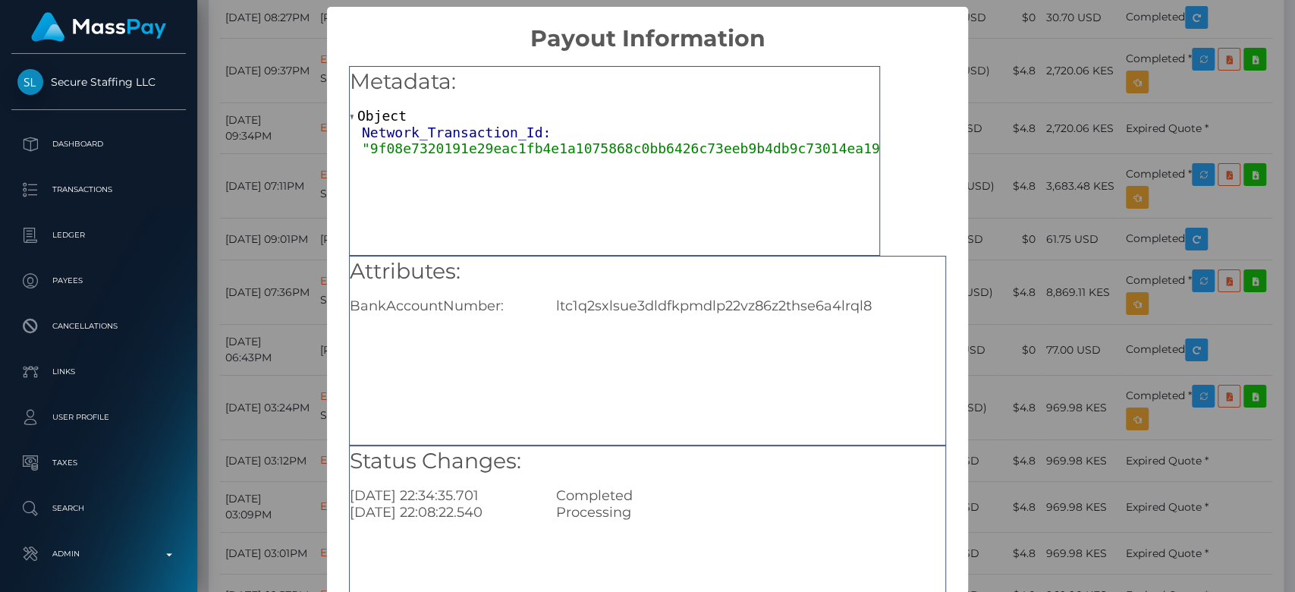
click at [969, 159] on div "× Payout Information Metadata: Object Network_Transaction_Id: "9f08e7320191e29e…" at bounding box center [647, 296] width 1295 height 592
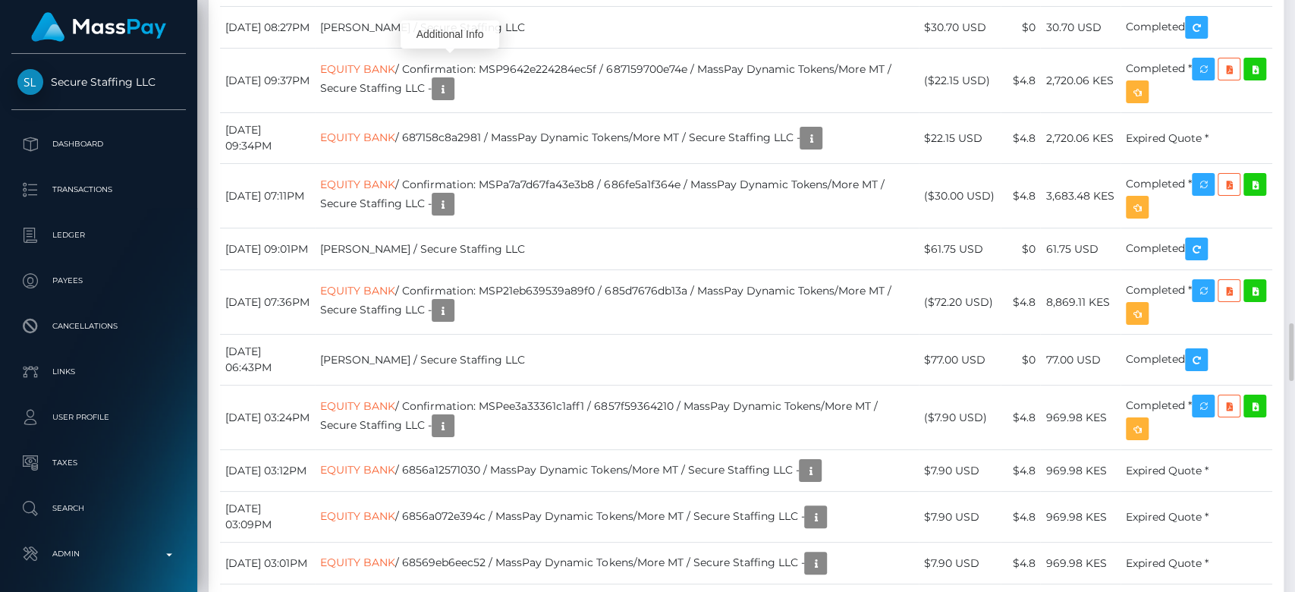
scroll to position [3285, 0]
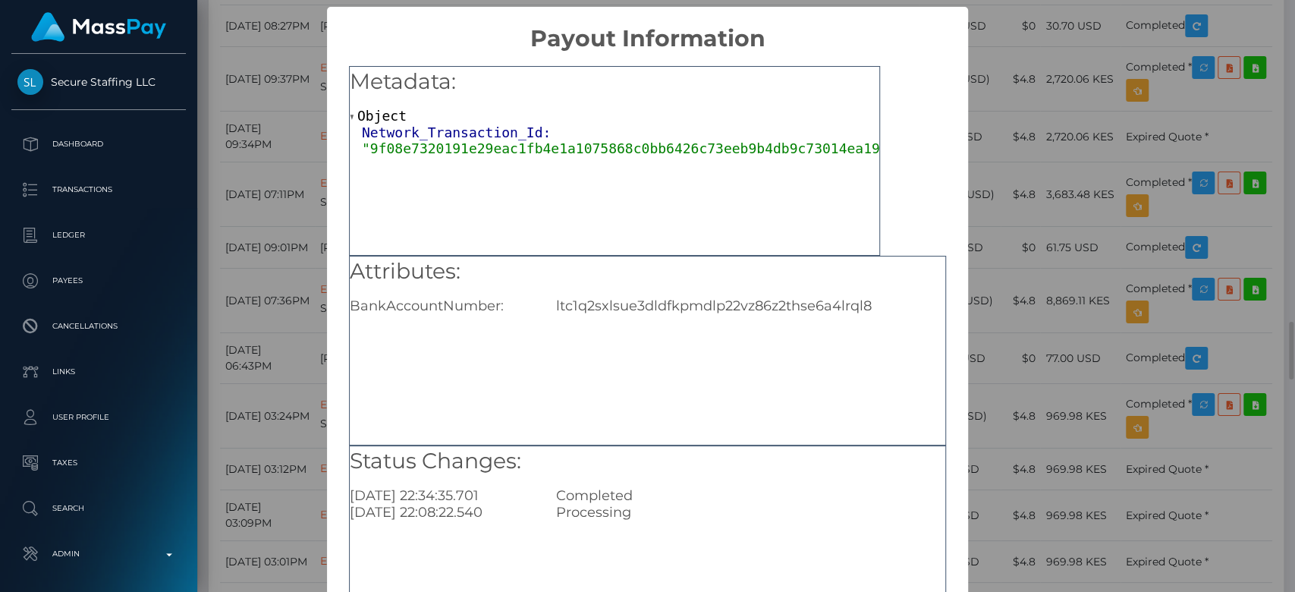
scroll to position [0, 0]
click at [764, 153] on span ""9f08e7320191e29eac1fb4e1a1075868c0bb6426c73eeb9b4db9c73014ea198b"" at bounding box center [633, 148] width 542 height 16
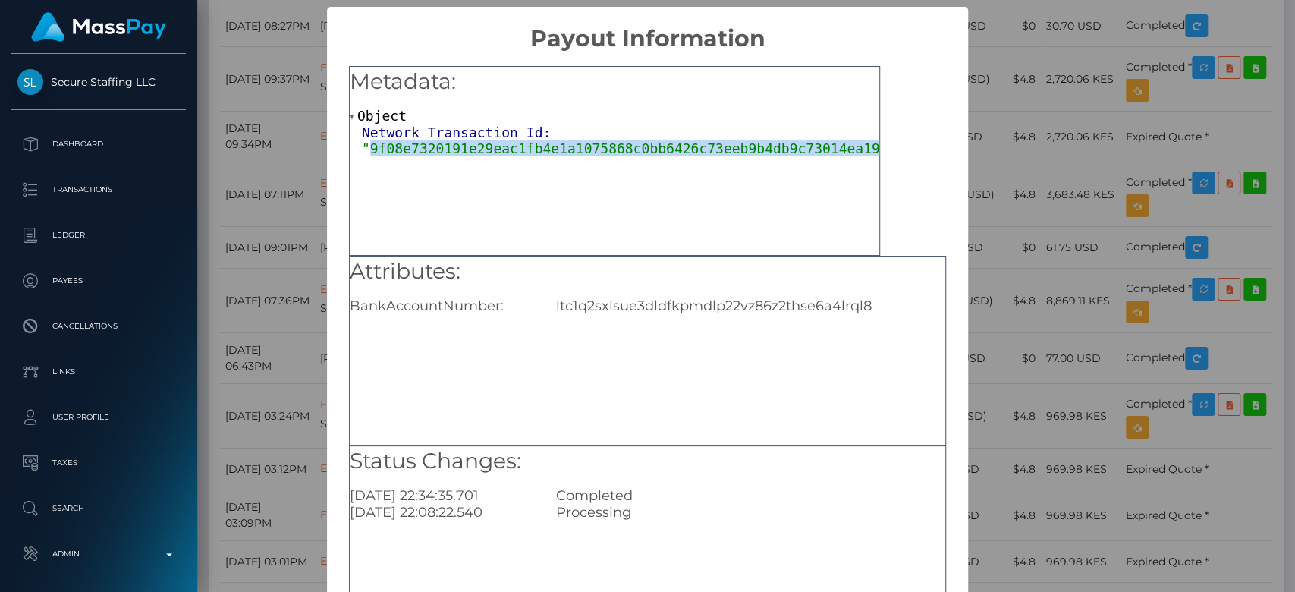
click at [764, 153] on span ""9f08e7320191e29eac1fb4e1a1075868c0bb6426c73eeb9b4db9c73014ea198b"" at bounding box center [633, 148] width 542 height 16
copy span "9f08e7320191e29eac1fb4e1a1075868c0bb6426c73eeb9b4db9c73014ea198b"
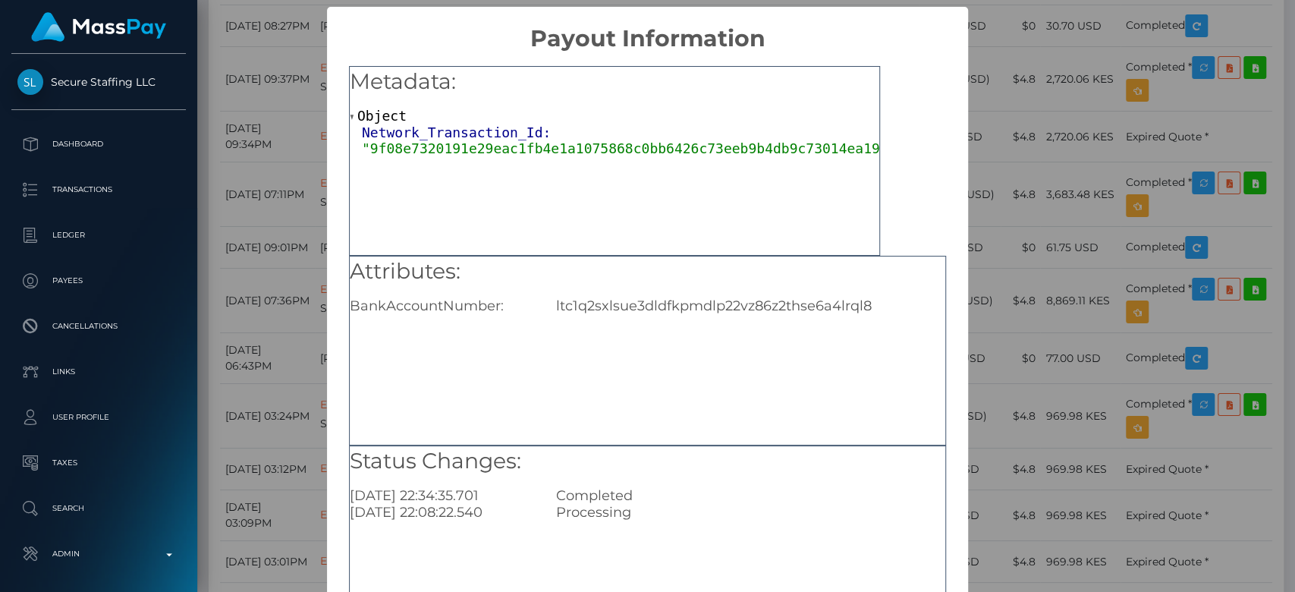
click at [1083, 105] on div "× Payout Information Metadata: Object Network_Transaction_Id: "9f08e7320191e29e…" at bounding box center [647, 296] width 1295 height 592
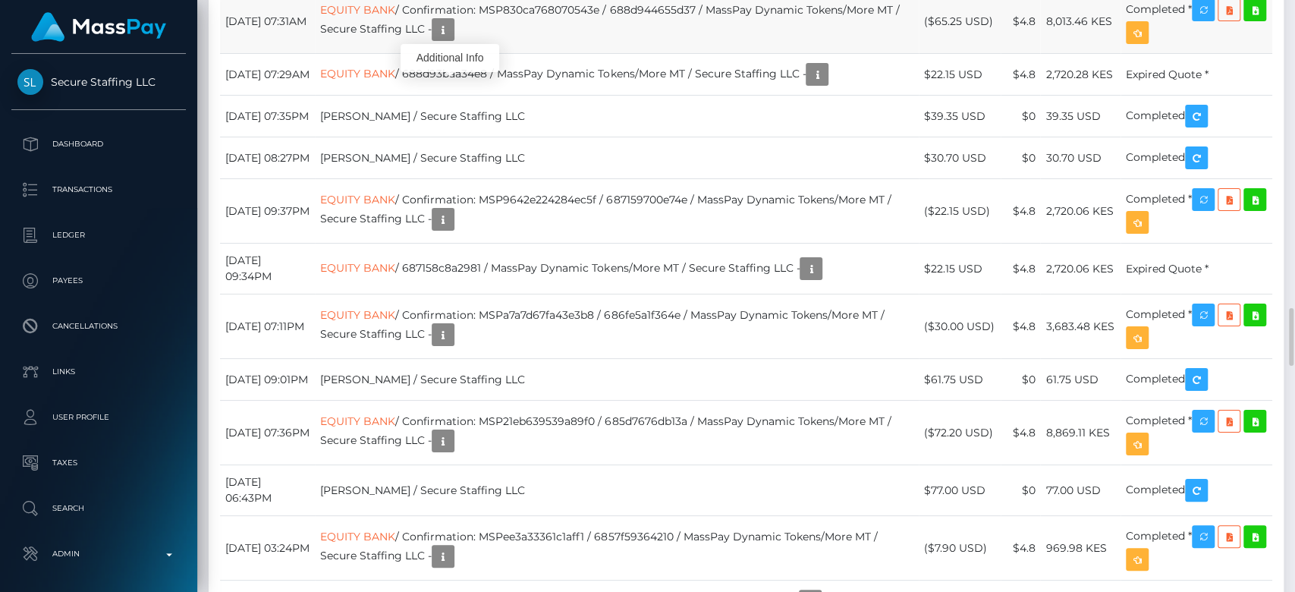
scroll to position [3152, 0]
copy td "ostdw1nk1o4g"
drag, startPoint x: 416, startPoint y: 123, endPoint x: 568, endPoint y: 127, distance: 152.5
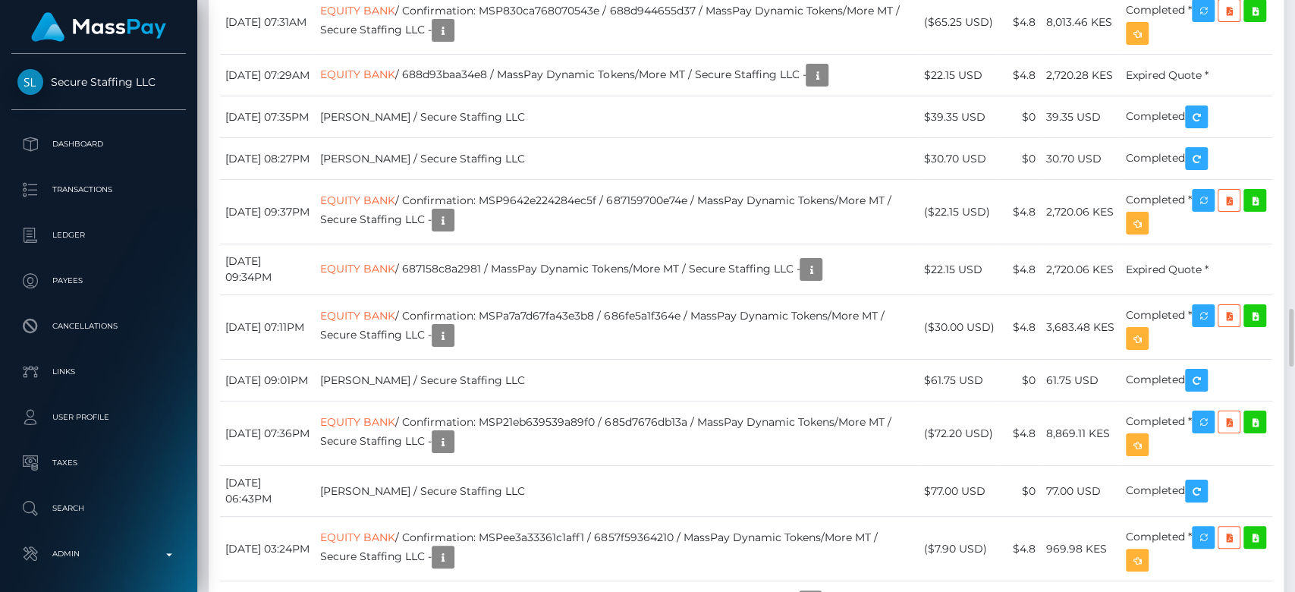
copy td "Confirmation: ostdw1nk1o4g"
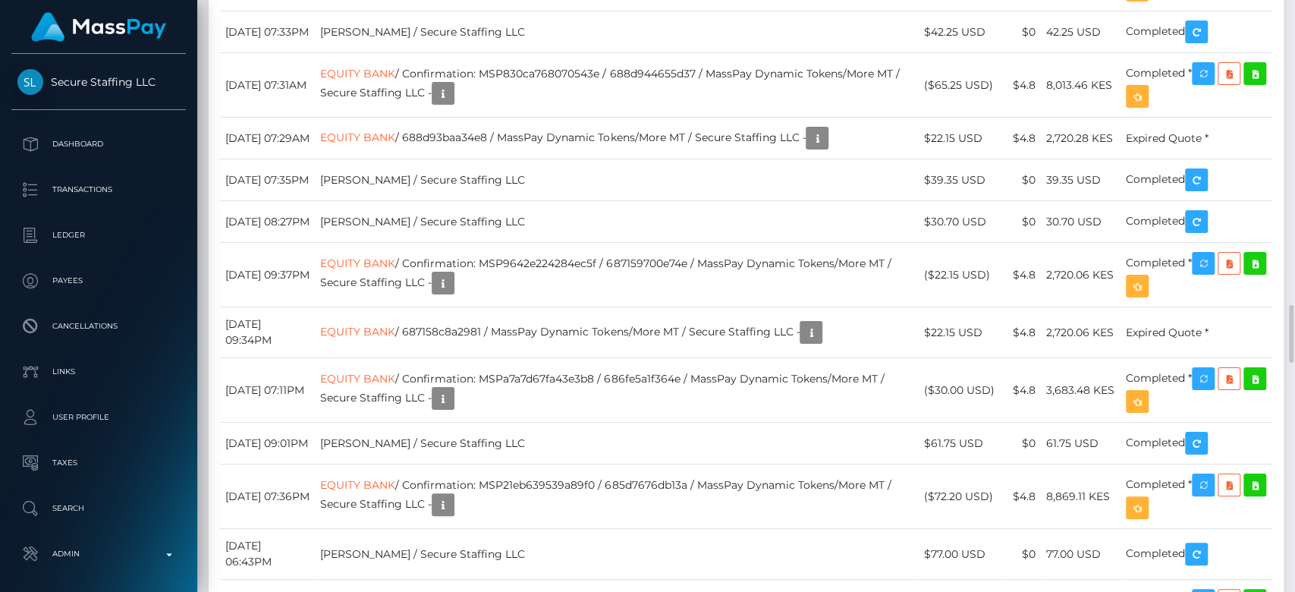
scroll to position [3088, 0]
drag, startPoint x: 417, startPoint y: 75, endPoint x: 560, endPoint y: 74, distance: 142.6
copy td "Confirmation: oste7jzp4z8e"
